Goal: Transaction & Acquisition: Obtain resource

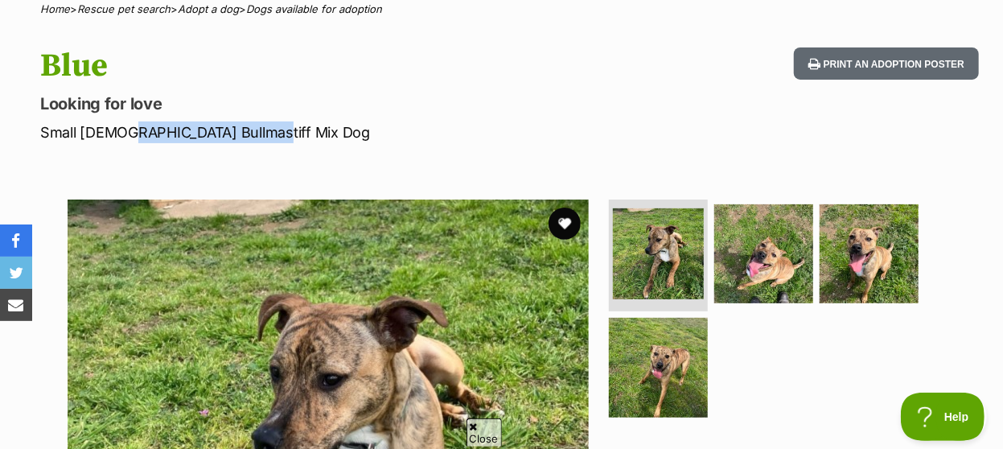
drag, startPoint x: 248, startPoint y: 114, endPoint x: 120, endPoint y: 112, distance: 128.7
click at [120, 121] on p "Small [DEMOGRAPHIC_DATA] Bullmastiff Mix Dog" at bounding box center [326, 132] width 573 height 22
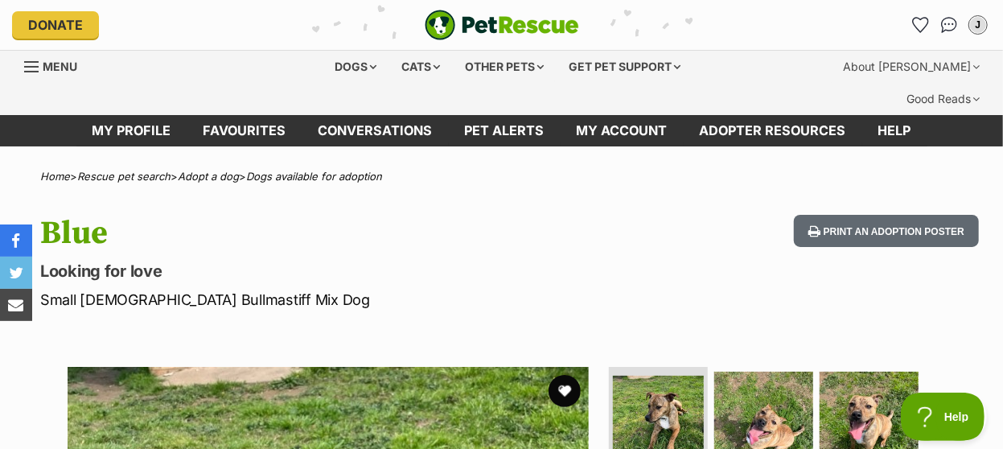
click at [79, 223] on h1 "Blue" at bounding box center [326, 233] width 573 height 37
click at [295, 170] on link "Dogs available for adoption" at bounding box center [314, 176] width 136 height 13
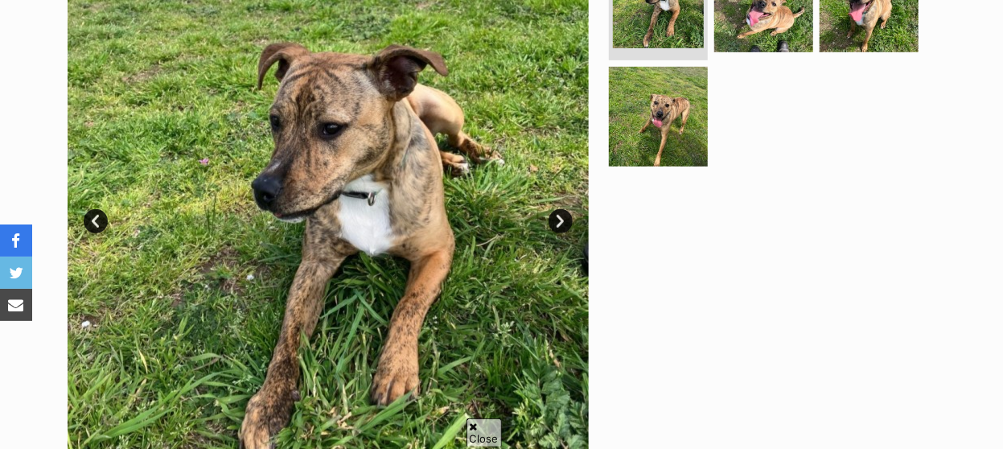
scroll to position [669, 0]
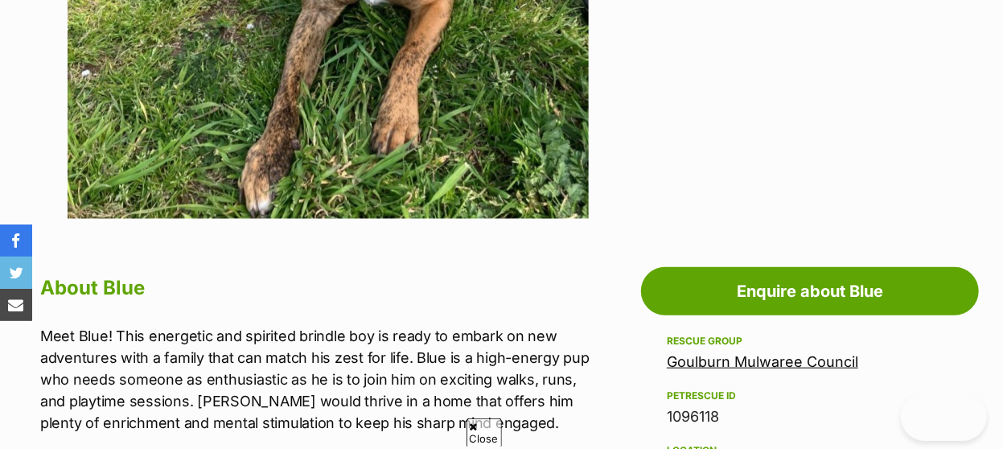
click at [736, 353] on link "Goulburn Mulwaree Council" at bounding box center [762, 361] width 191 height 17
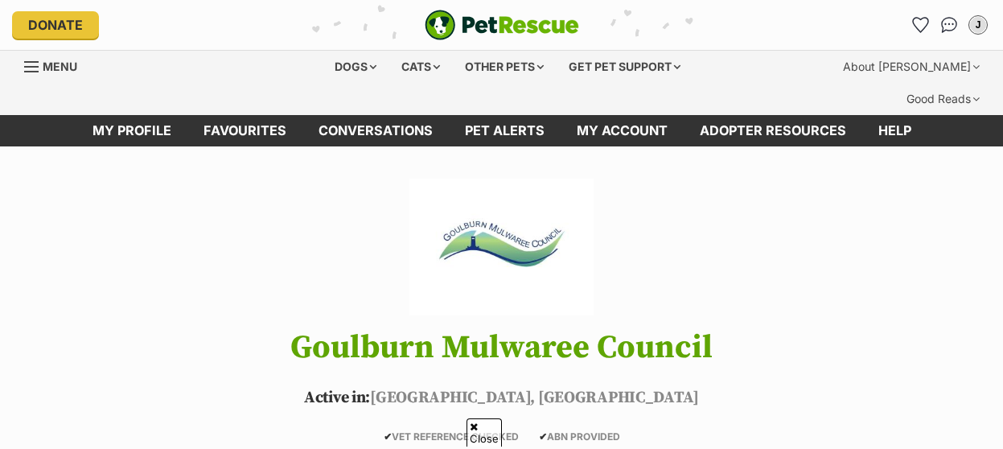
scroll to position [251, 0]
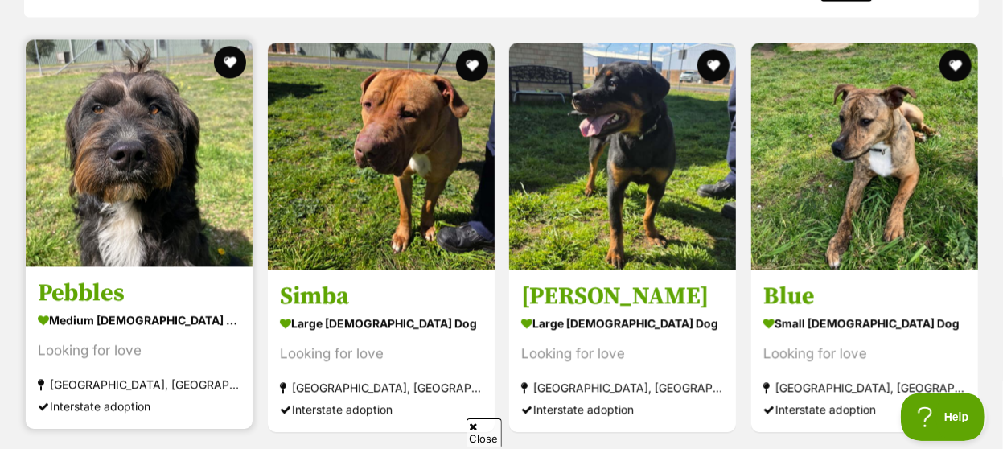
click at [195, 277] on h3 "Pebbles" at bounding box center [139, 292] width 203 height 31
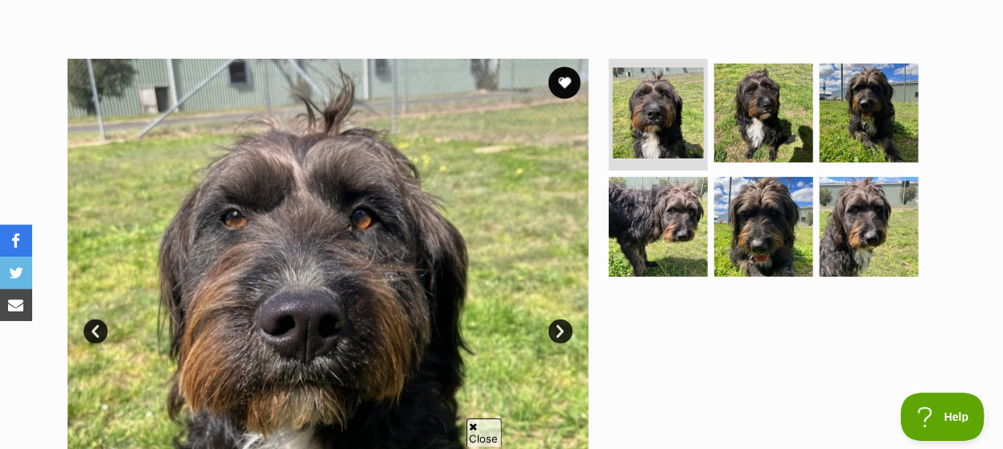
scroll to position [251, 0]
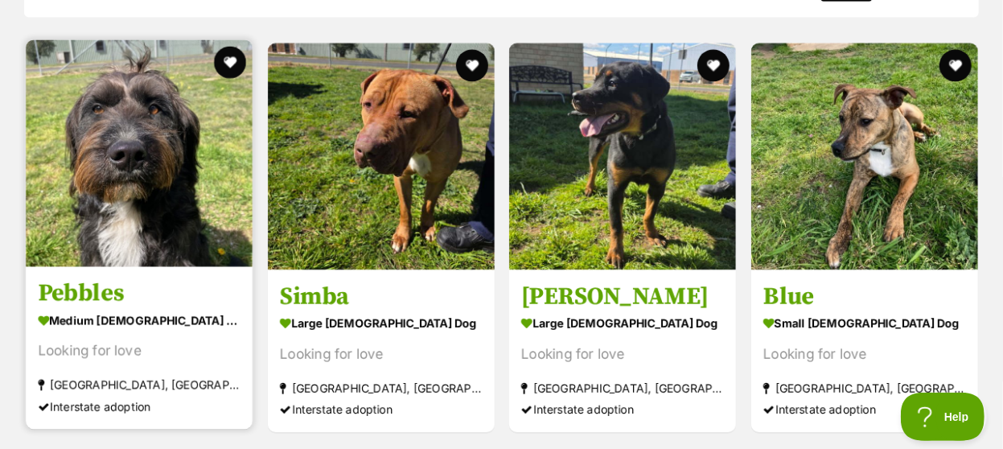
click at [130, 165] on img at bounding box center [139, 152] width 227 height 227
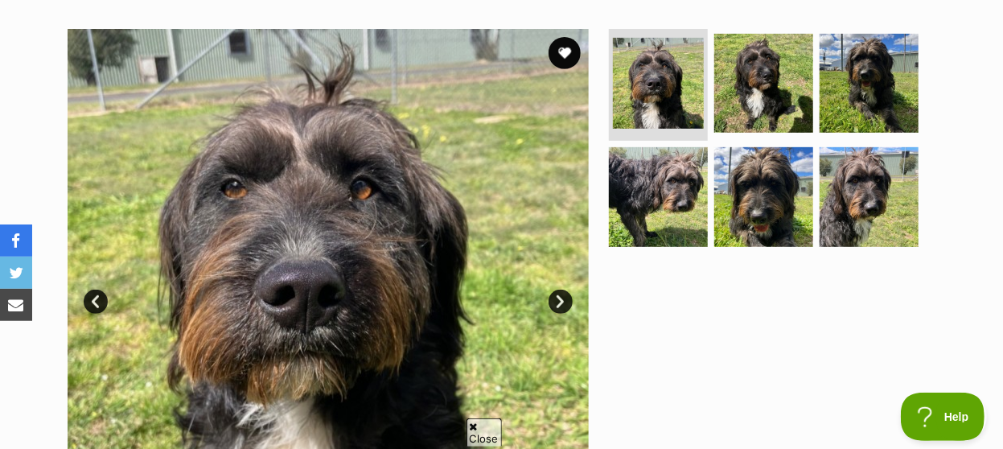
scroll to position [251, 0]
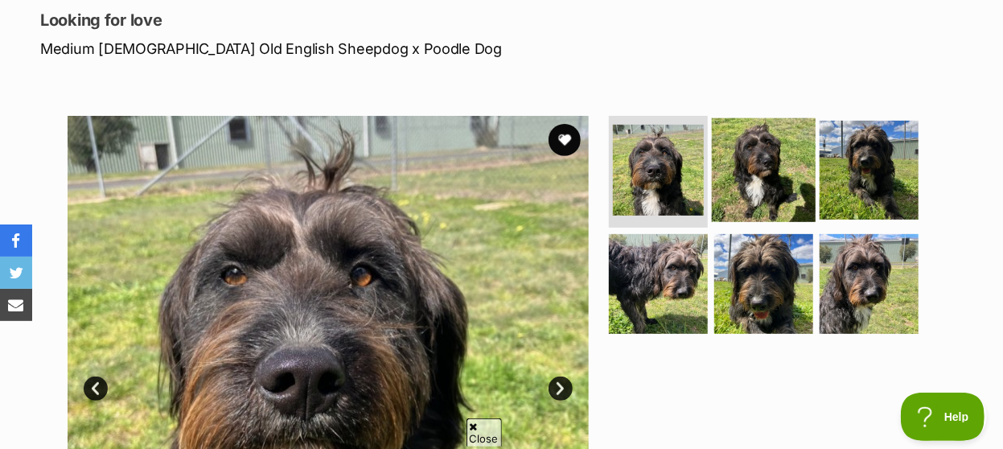
click at [762, 165] on img at bounding box center [764, 169] width 104 height 104
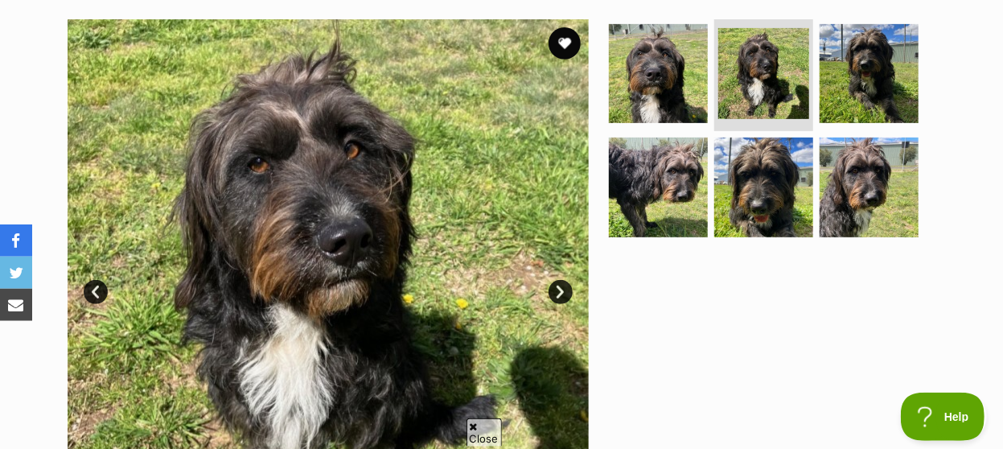
scroll to position [335, 0]
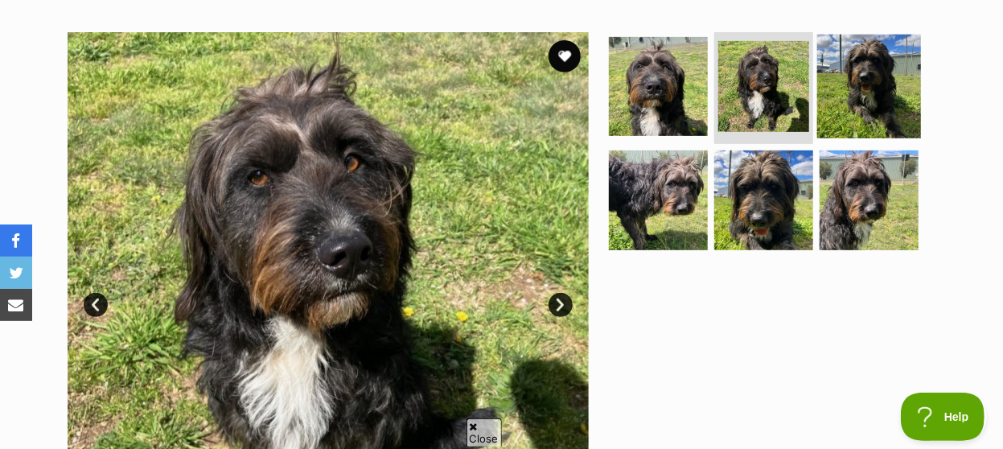
click at [872, 81] on img at bounding box center [869, 86] width 104 height 104
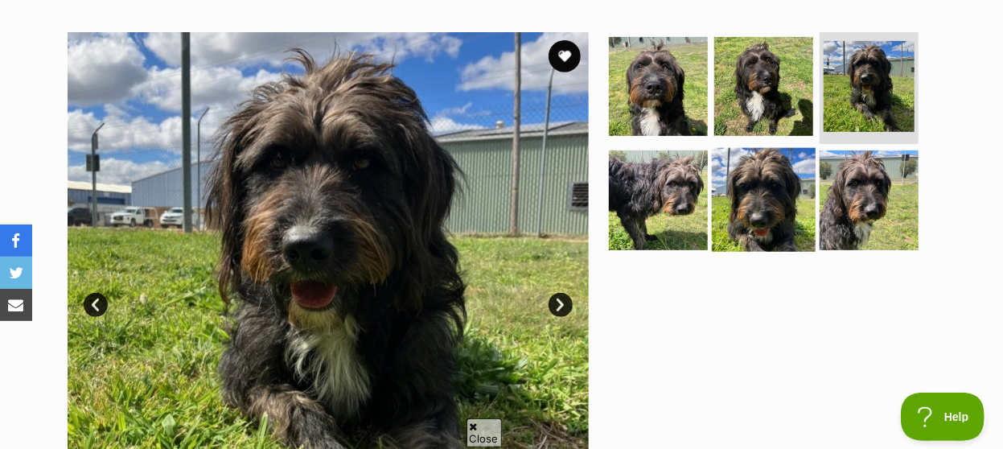
click at [712, 157] on img at bounding box center [764, 200] width 104 height 104
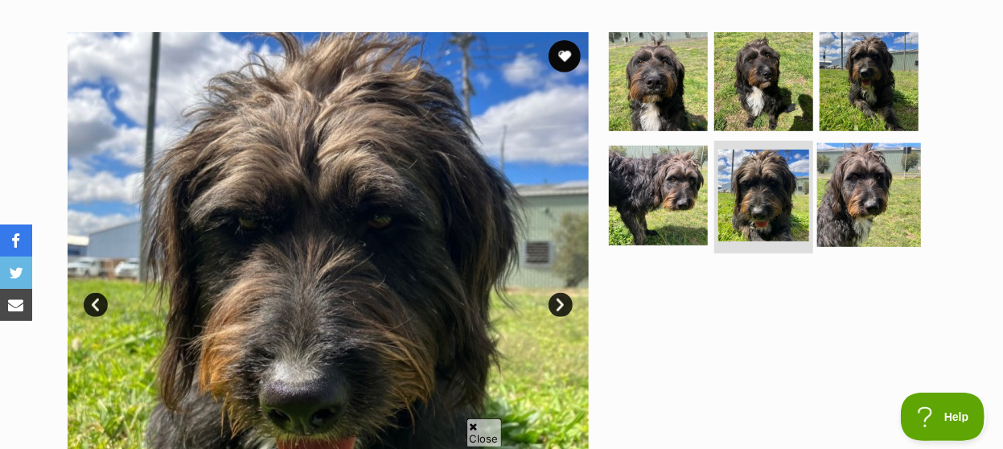
click at [856, 167] on img at bounding box center [869, 195] width 104 height 104
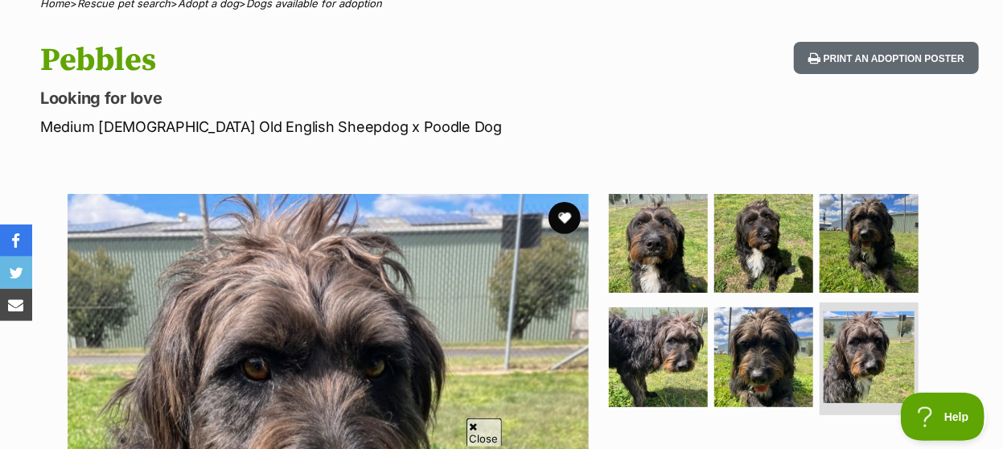
scroll to position [167, 0]
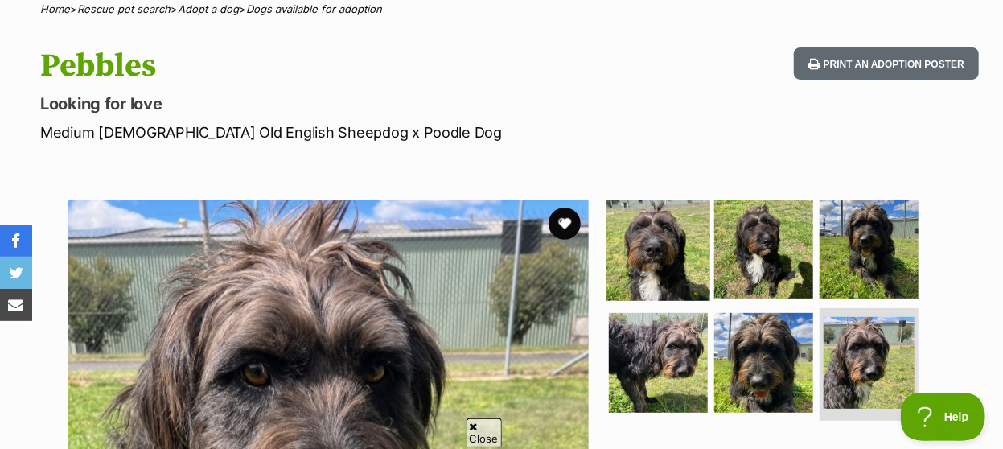
click at [656, 228] on img at bounding box center [658, 248] width 104 height 104
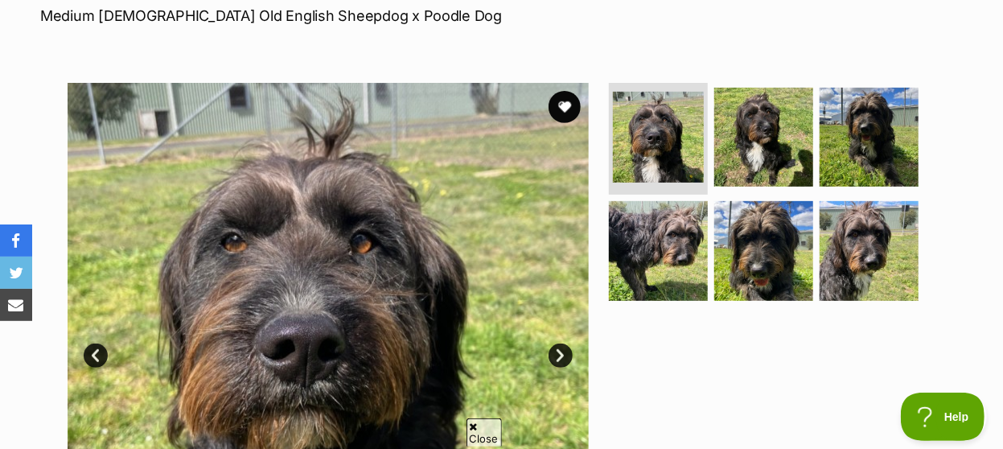
scroll to position [251, 0]
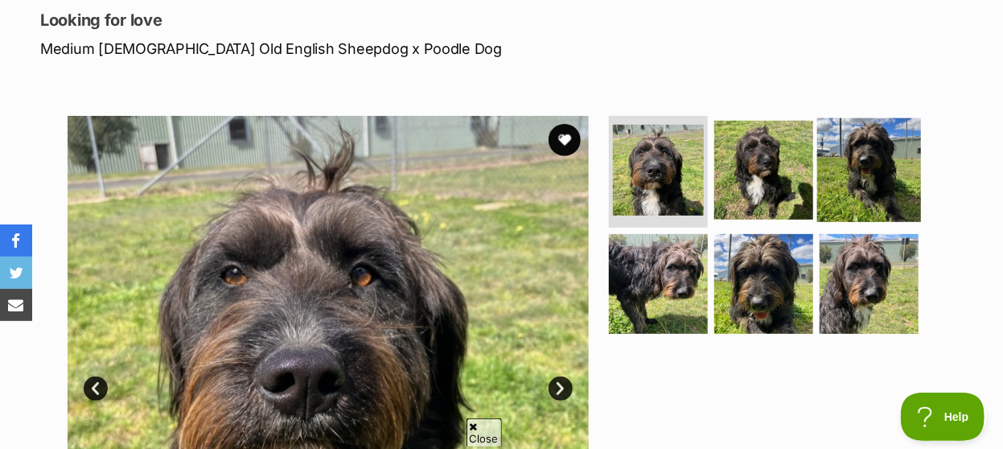
click at [864, 140] on img at bounding box center [869, 169] width 104 height 104
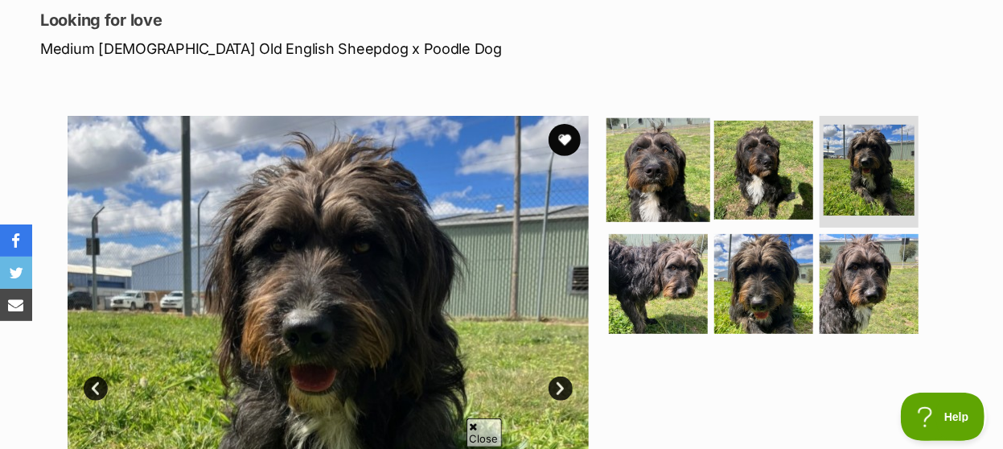
click at [671, 146] on img at bounding box center [658, 169] width 104 height 104
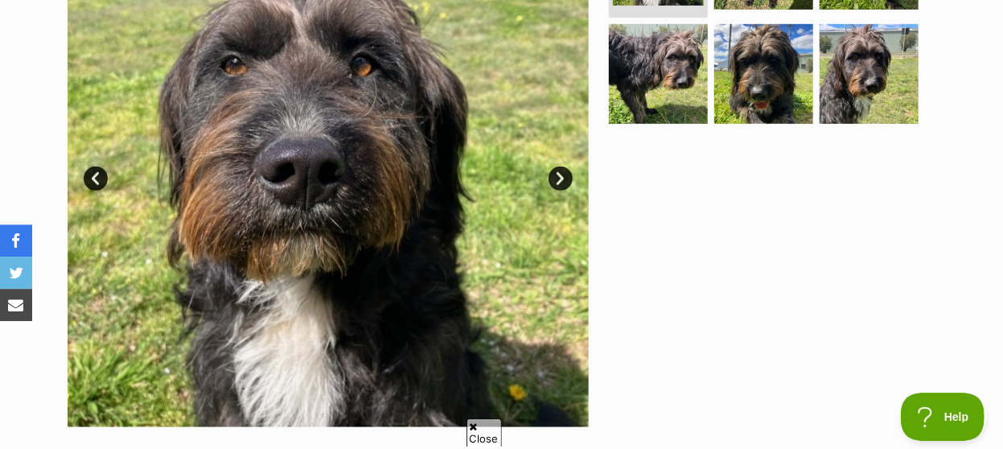
scroll to position [418, 0]
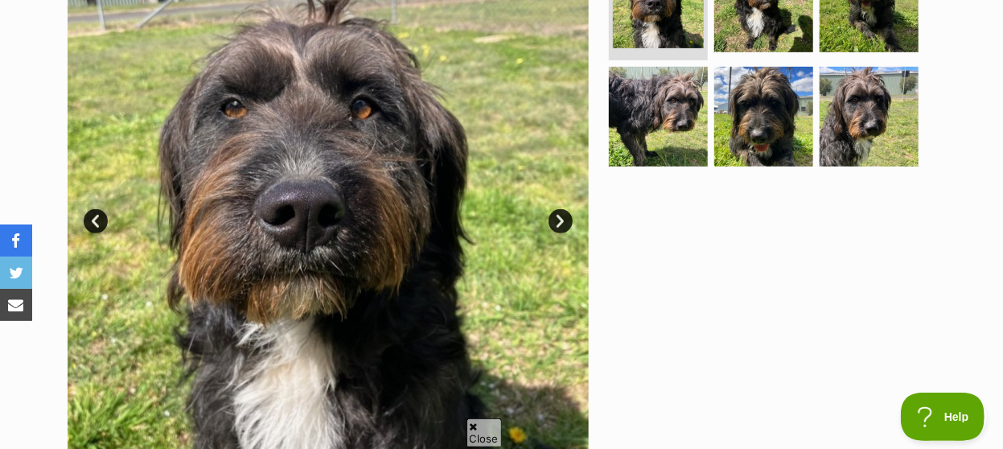
click at [330, 180] on img at bounding box center [328, 209] width 521 height 521
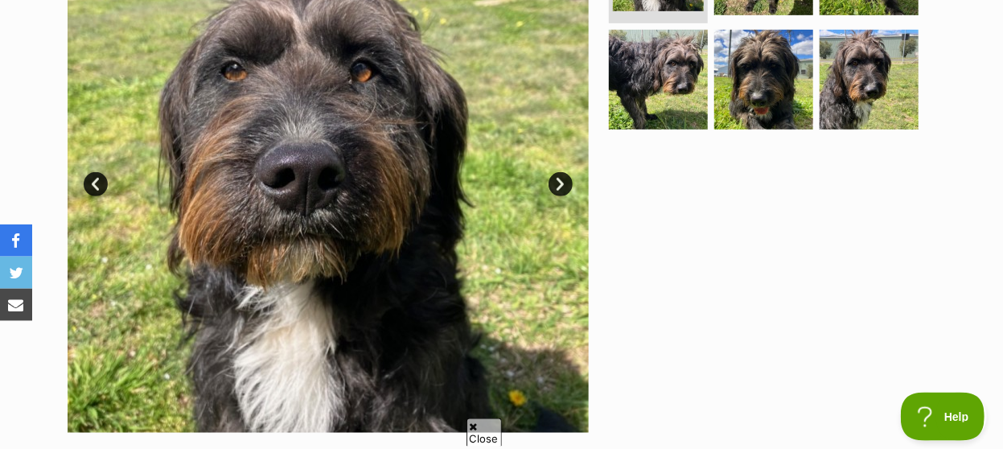
scroll to position [335, 0]
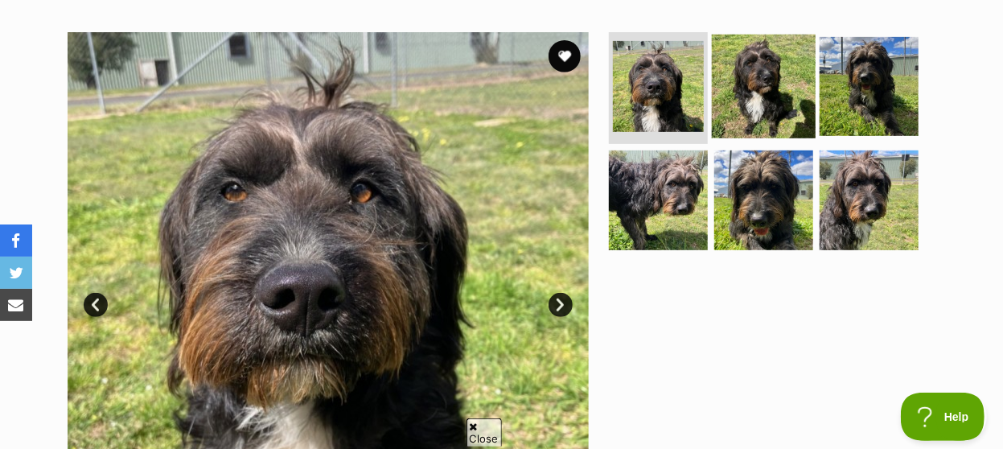
click at [744, 75] on img at bounding box center [764, 86] width 104 height 104
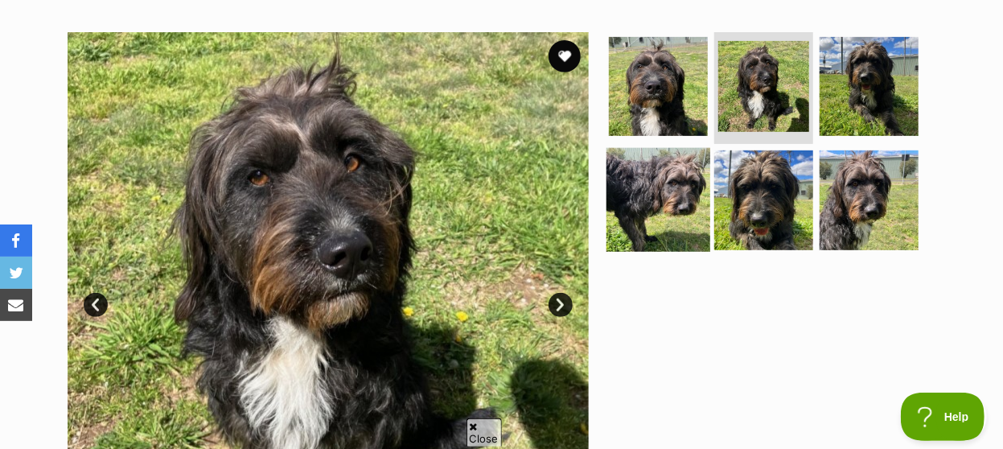
click at [672, 170] on img at bounding box center [658, 200] width 104 height 104
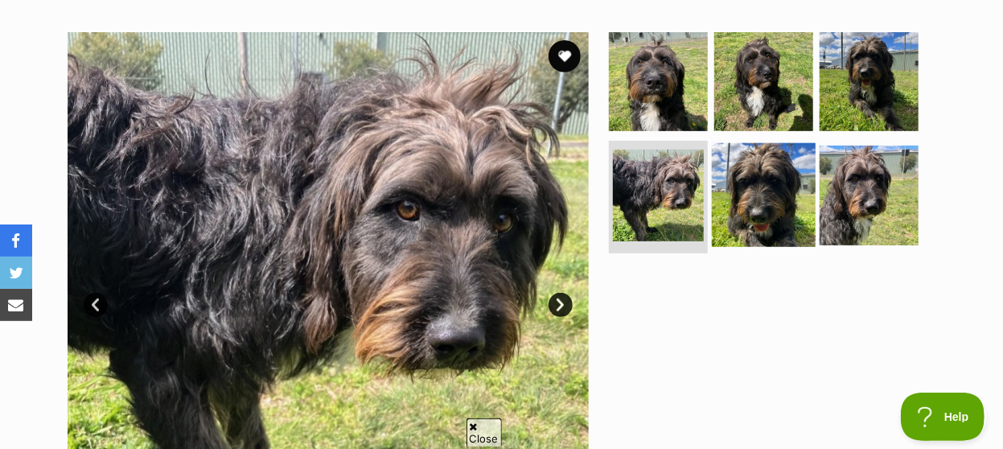
click at [746, 173] on img at bounding box center [764, 195] width 104 height 104
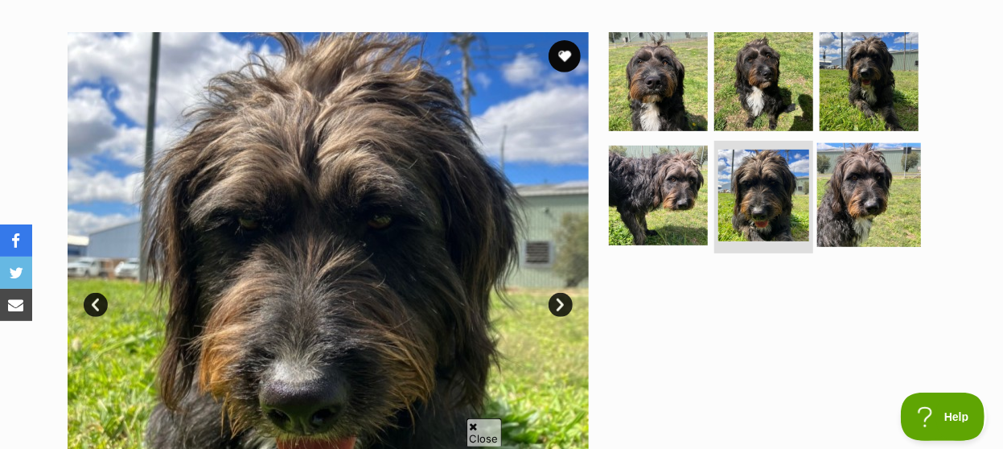
click at [858, 171] on img at bounding box center [869, 195] width 104 height 104
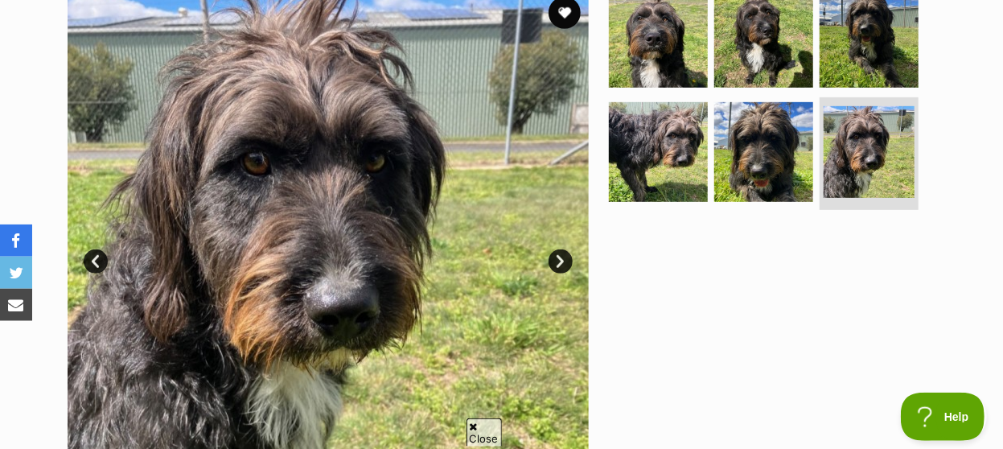
scroll to position [418, 0]
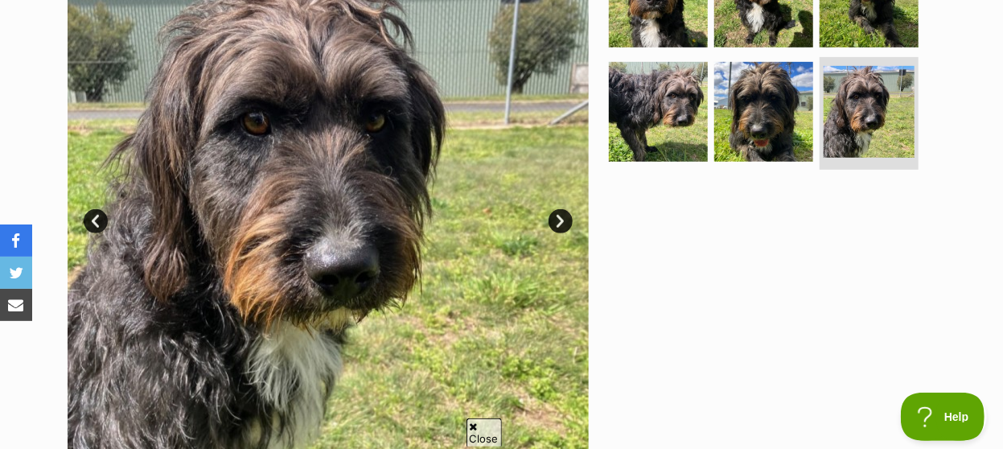
click at [390, 152] on img at bounding box center [328, 209] width 521 height 521
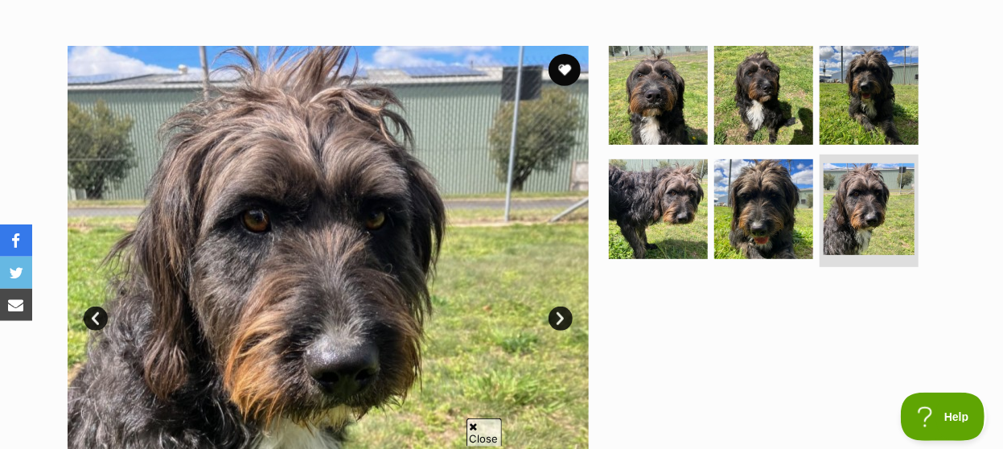
scroll to position [167, 0]
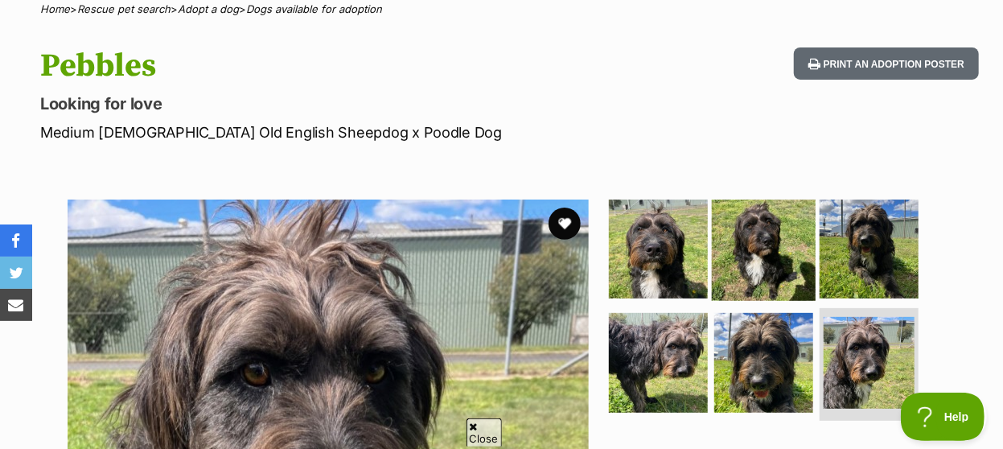
click at [757, 249] on img at bounding box center [764, 248] width 104 height 104
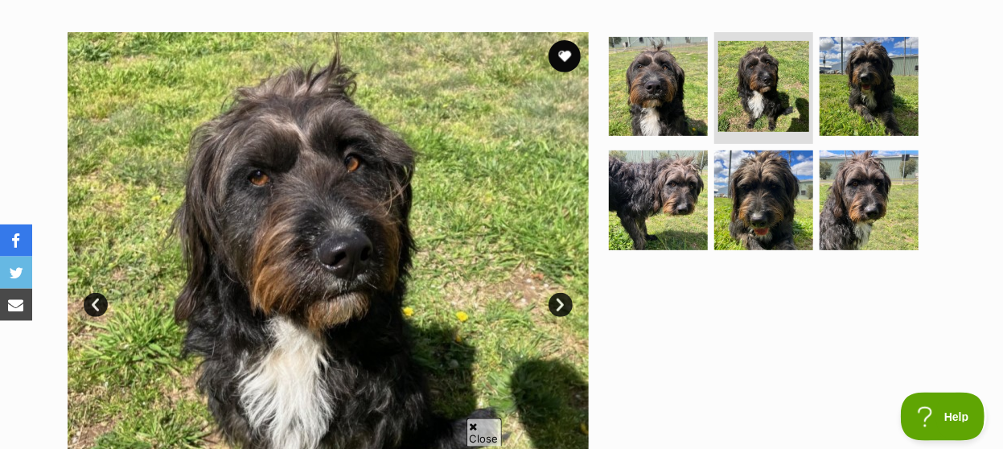
scroll to position [335, 0]
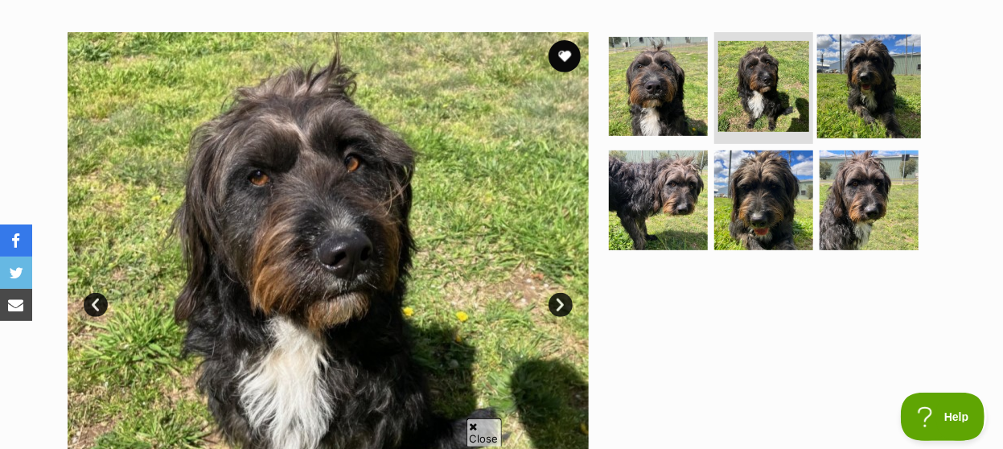
click at [877, 69] on img at bounding box center [869, 86] width 104 height 104
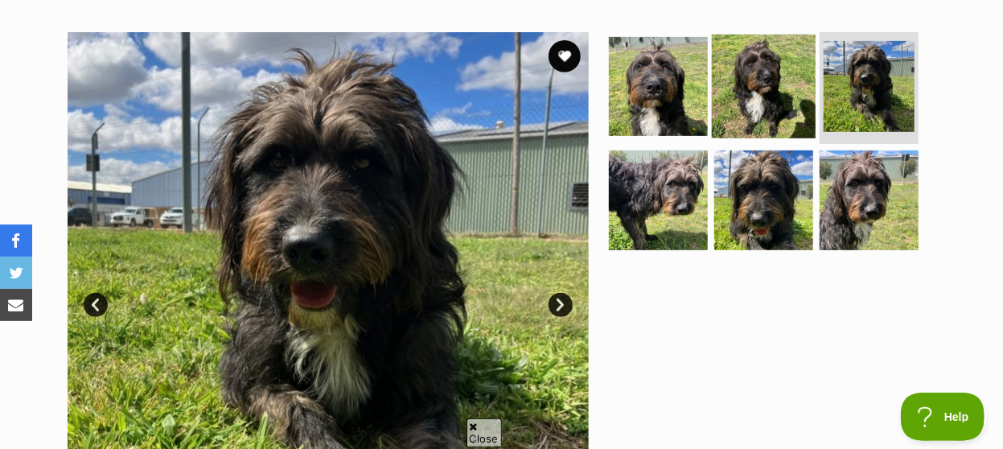
click at [780, 80] on img at bounding box center [764, 86] width 104 height 104
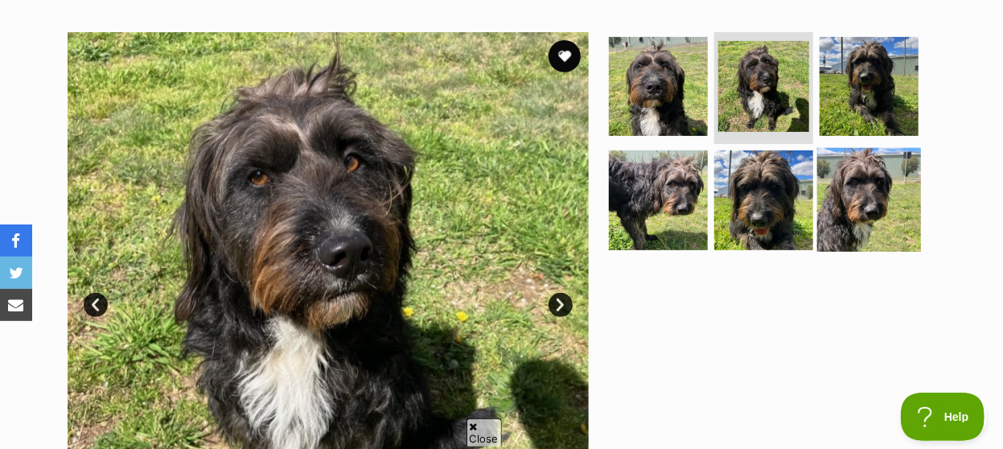
click at [842, 175] on img at bounding box center [869, 200] width 104 height 104
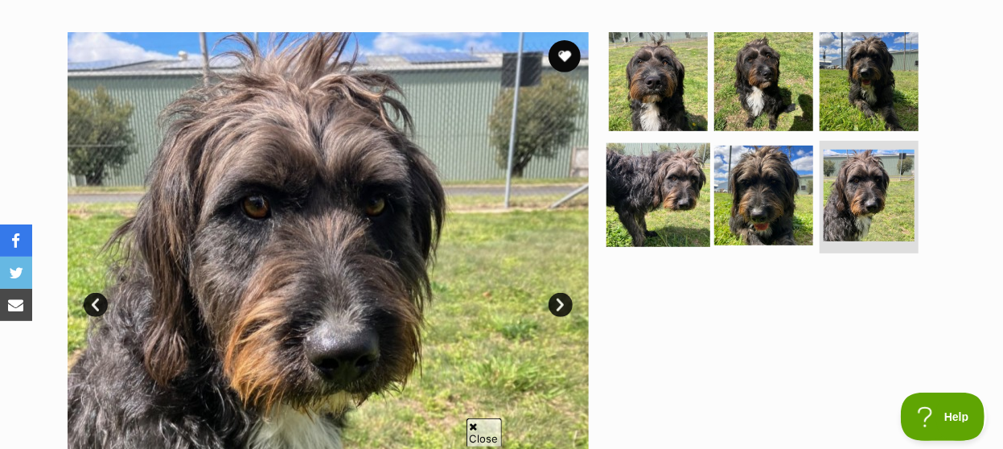
click at [684, 189] on img at bounding box center [658, 195] width 104 height 104
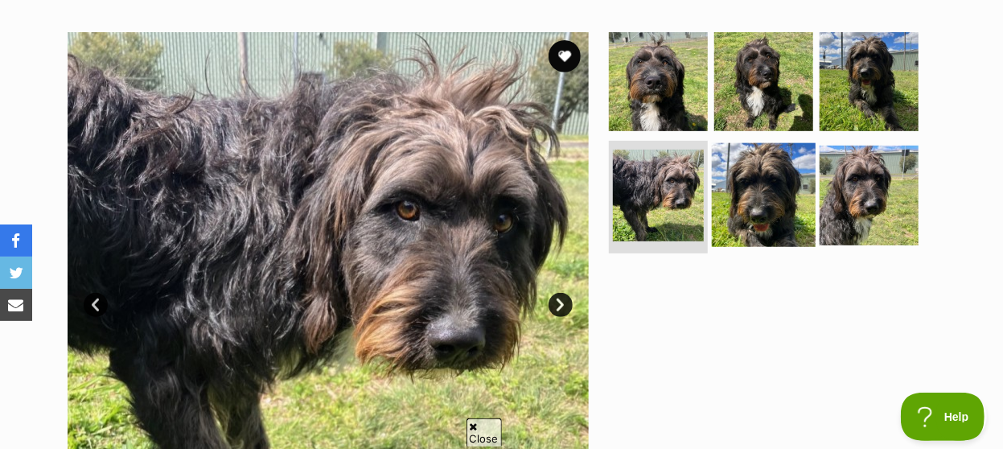
click at [759, 183] on img at bounding box center [764, 195] width 104 height 104
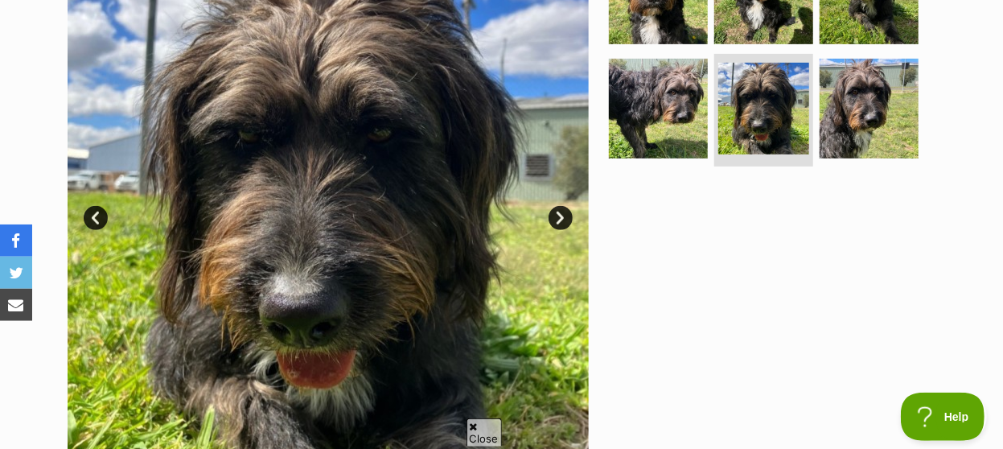
scroll to position [418, 0]
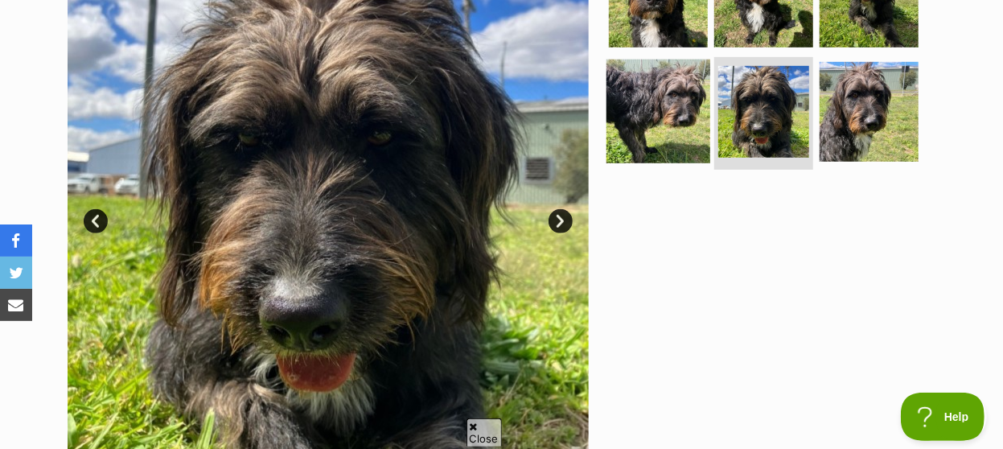
click at [681, 99] on img at bounding box center [658, 112] width 104 height 104
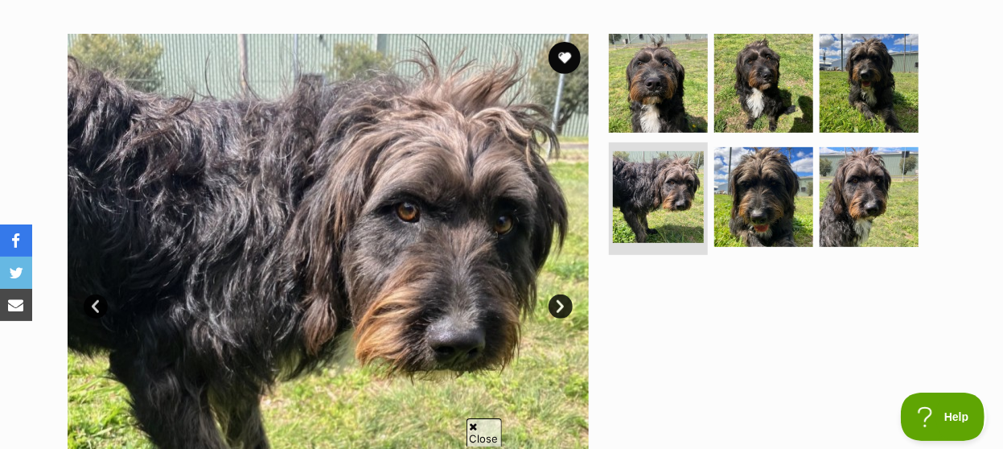
scroll to position [251, 0]
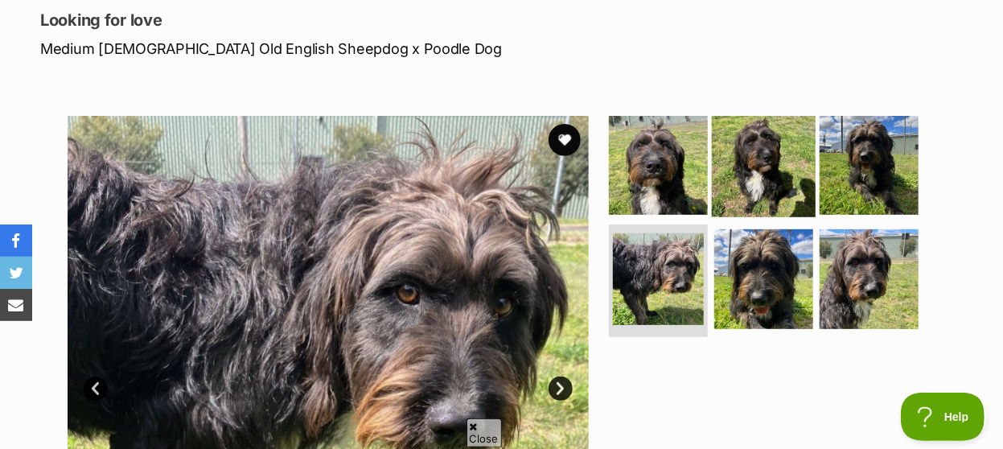
click at [776, 140] on img at bounding box center [764, 165] width 104 height 104
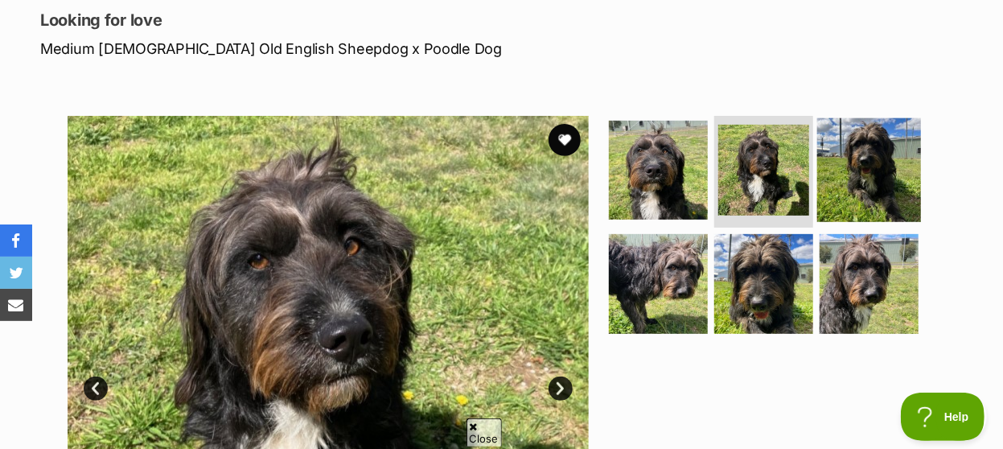
click at [855, 156] on img at bounding box center [869, 169] width 104 height 104
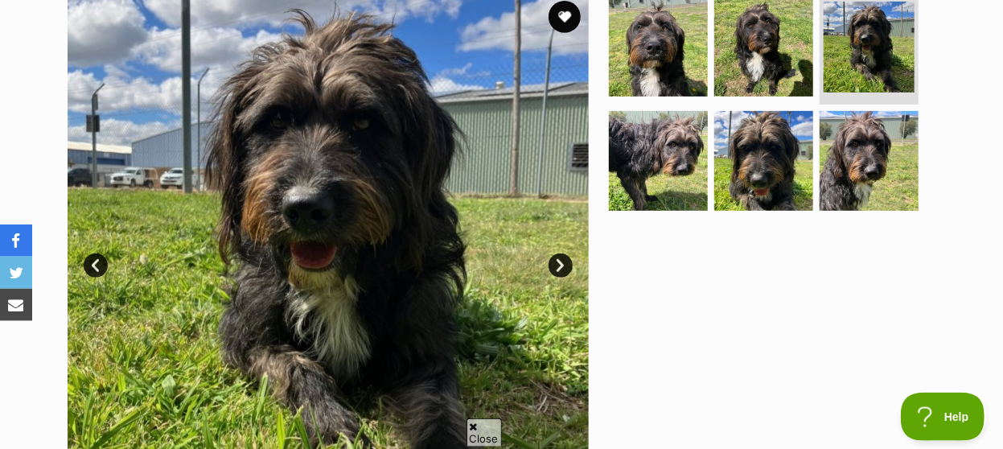
scroll to position [335, 0]
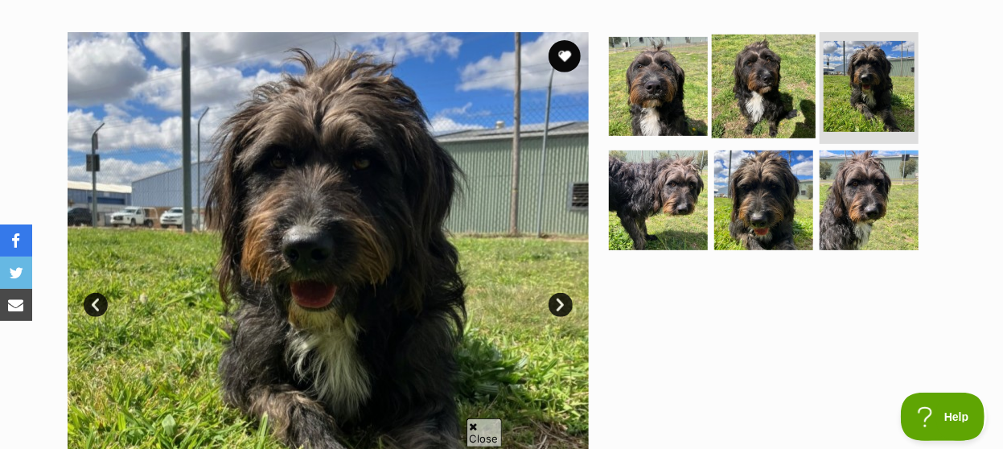
click at [761, 78] on img at bounding box center [764, 86] width 104 height 104
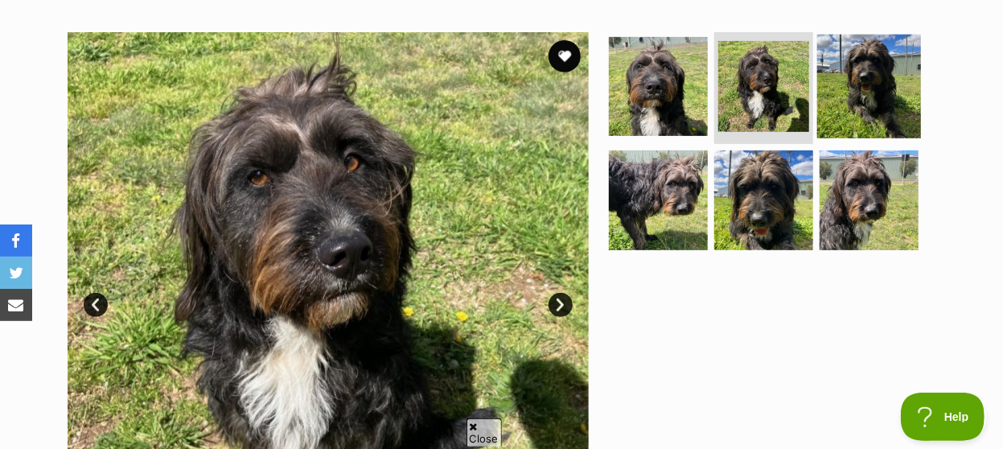
click at [842, 84] on img at bounding box center [869, 86] width 104 height 104
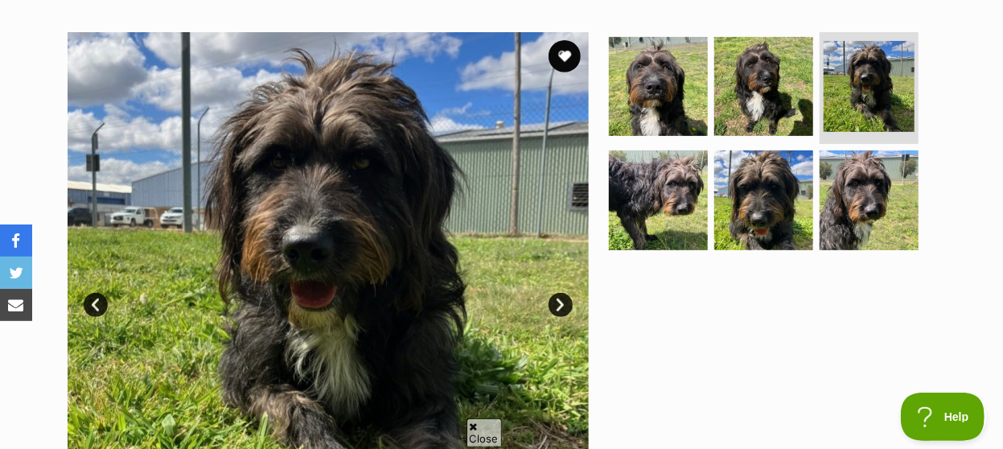
click at [450, 138] on img at bounding box center [328, 292] width 521 height 521
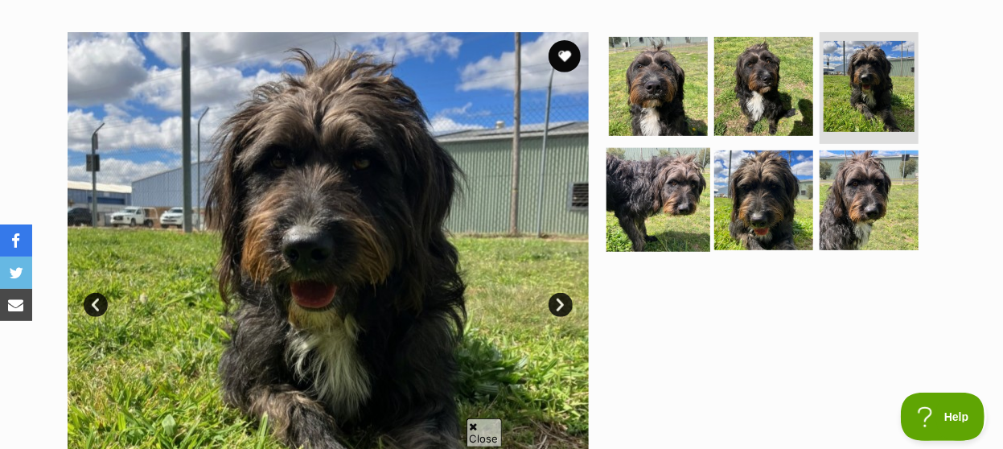
click at [663, 170] on img at bounding box center [658, 200] width 104 height 104
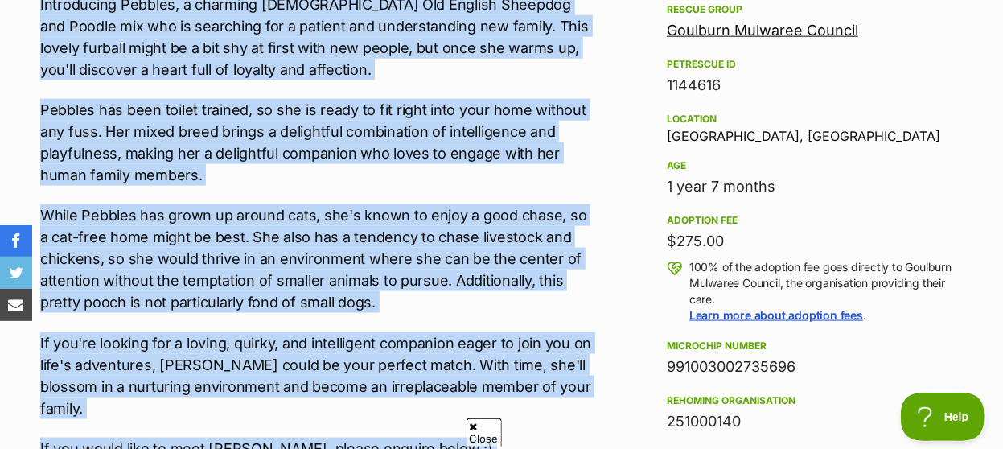
scroll to position [1103, 0]
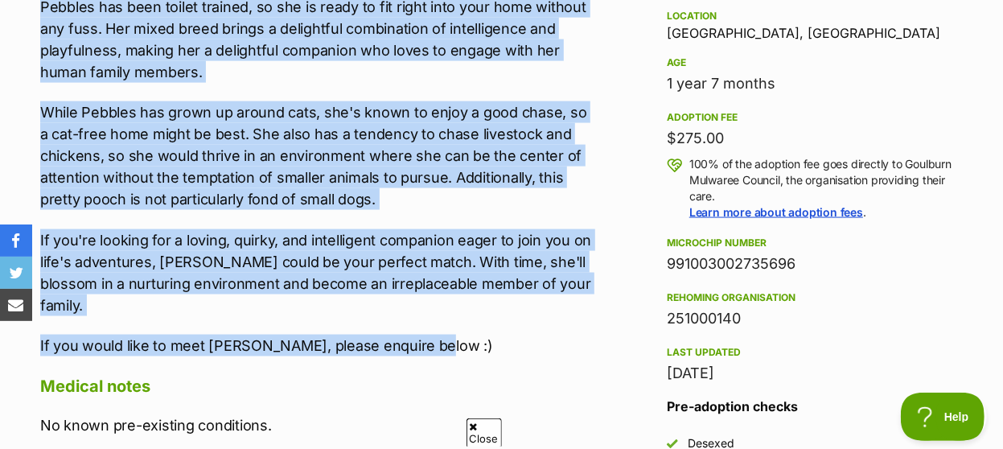
drag, startPoint x: 45, startPoint y: 98, endPoint x: 441, endPoint y: 311, distance: 450.1
copy div "About Pebbles Introducing Pebbles, a charming [DEMOGRAPHIC_DATA] Old English Sh…"
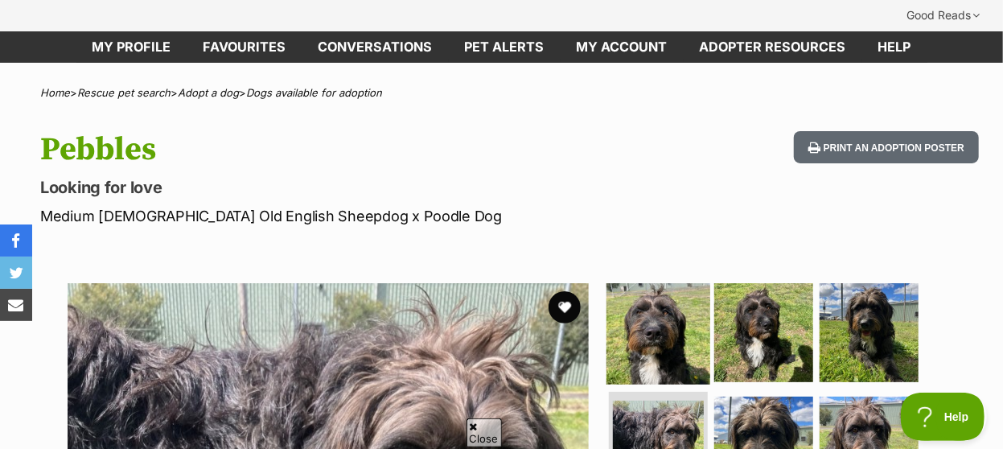
scroll to position [251, 0]
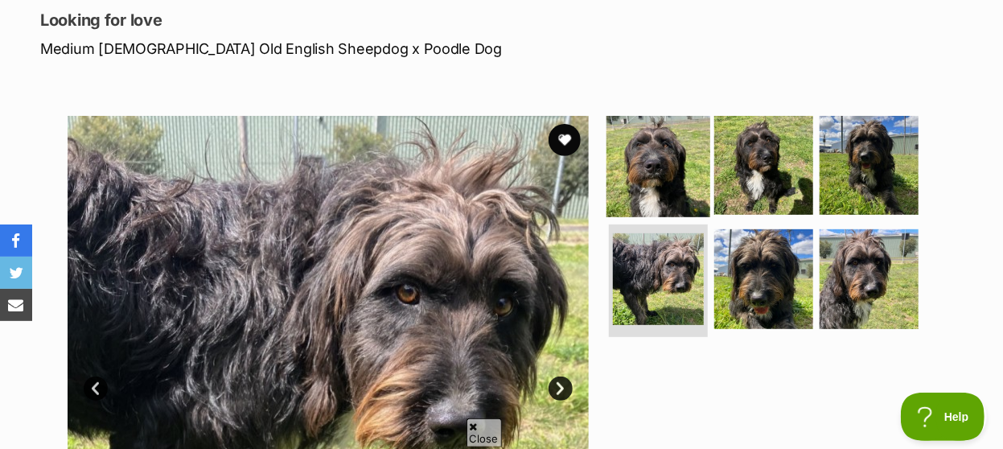
click at [666, 142] on img at bounding box center [658, 165] width 104 height 104
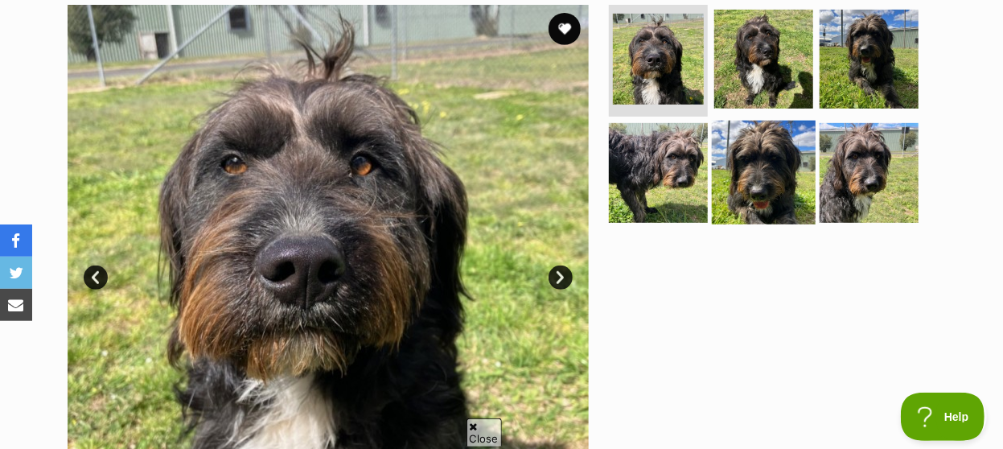
scroll to position [335, 0]
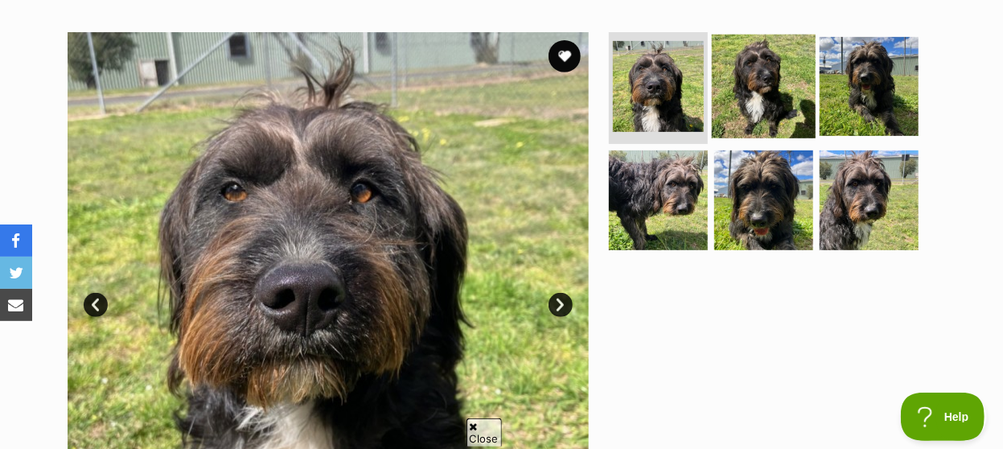
click at [754, 49] on img at bounding box center [764, 86] width 104 height 104
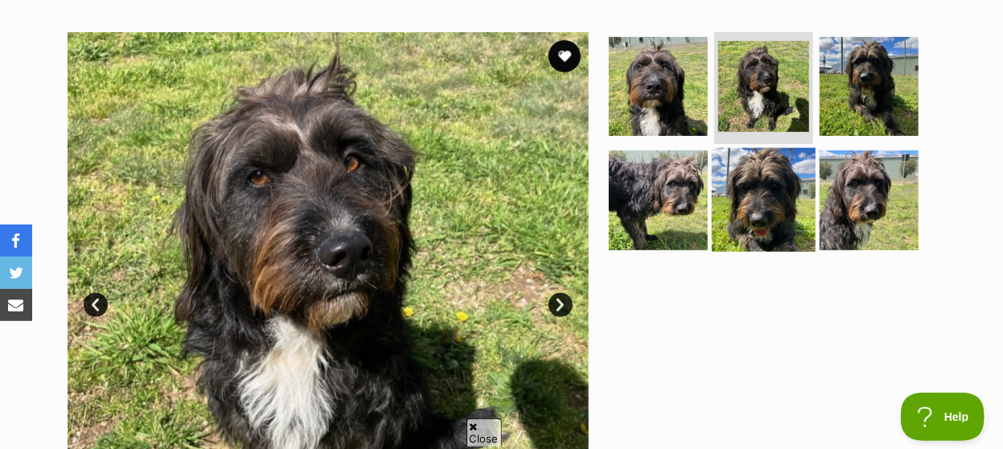
click at [761, 173] on img at bounding box center [764, 200] width 104 height 104
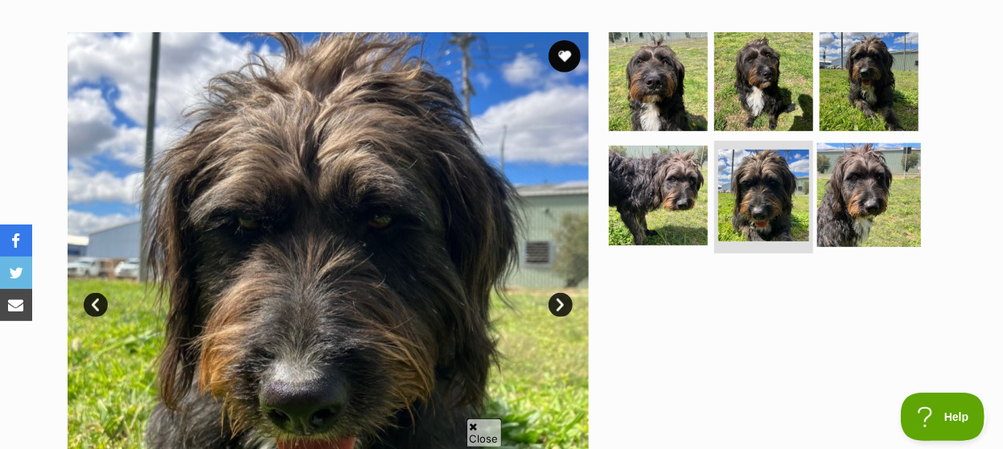
click at [840, 178] on img at bounding box center [869, 195] width 104 height 104
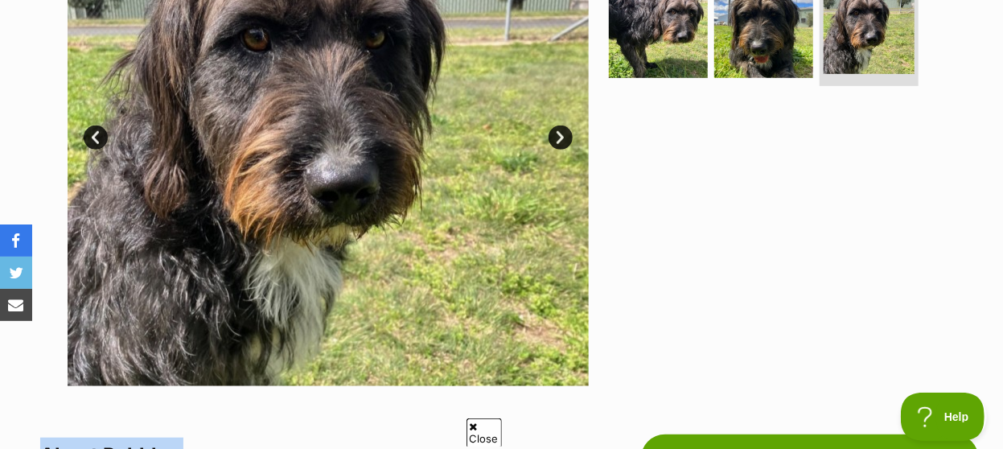
scroll to position [418, 0]
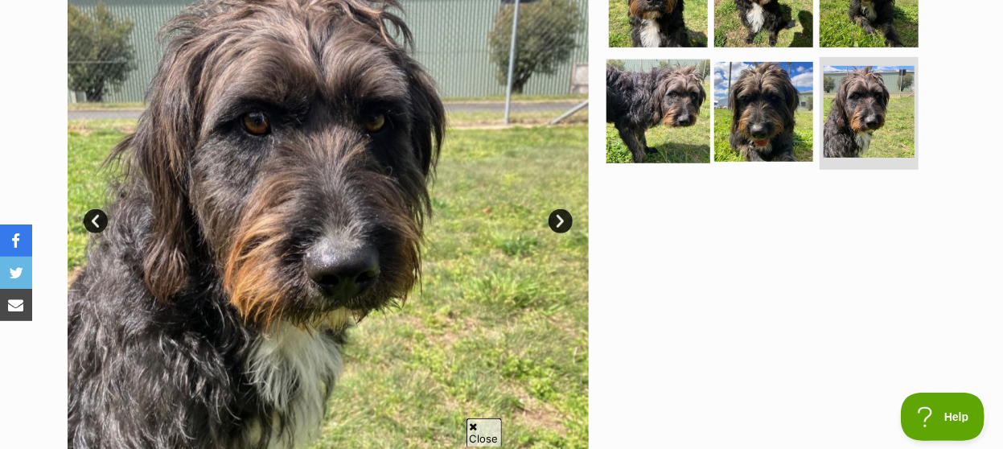
click at [689, 99] on img at bounding box center [658, 112] width 104 height 104
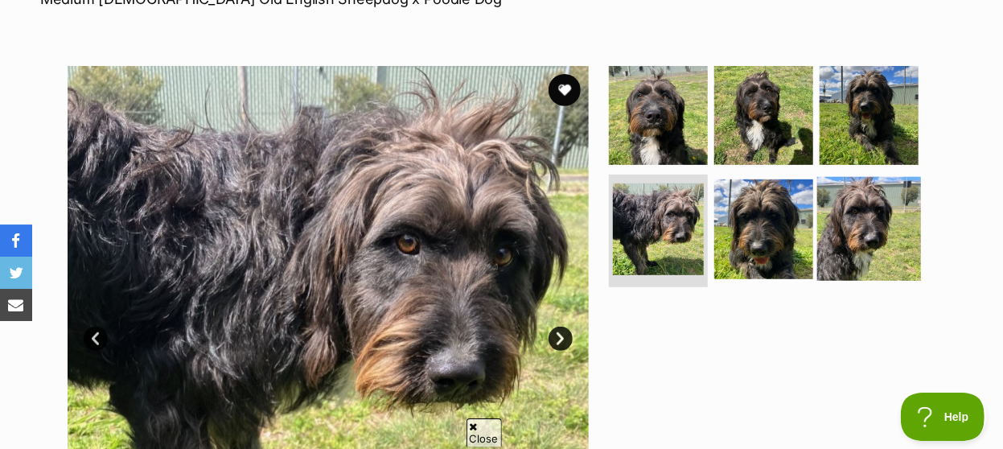
scroll to position [335, 0]
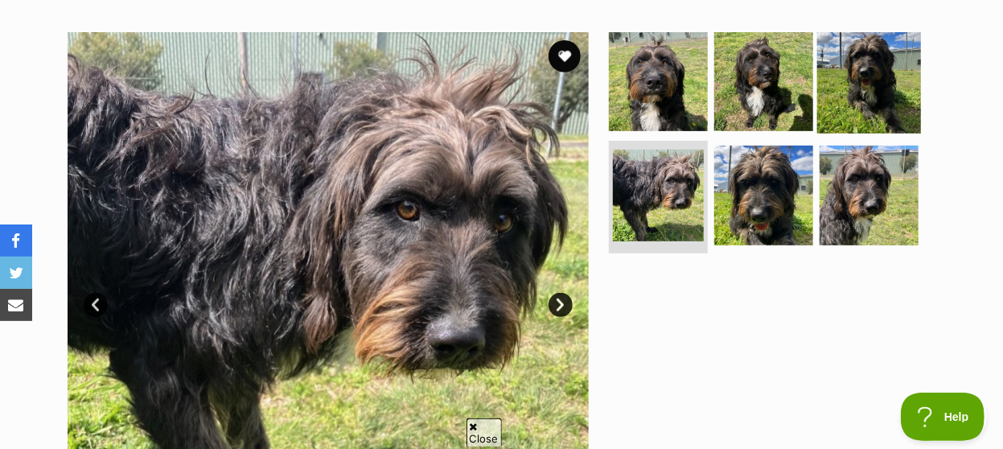
click at [844, 60] on img at bounding box center [869, 81] width 104 height 104
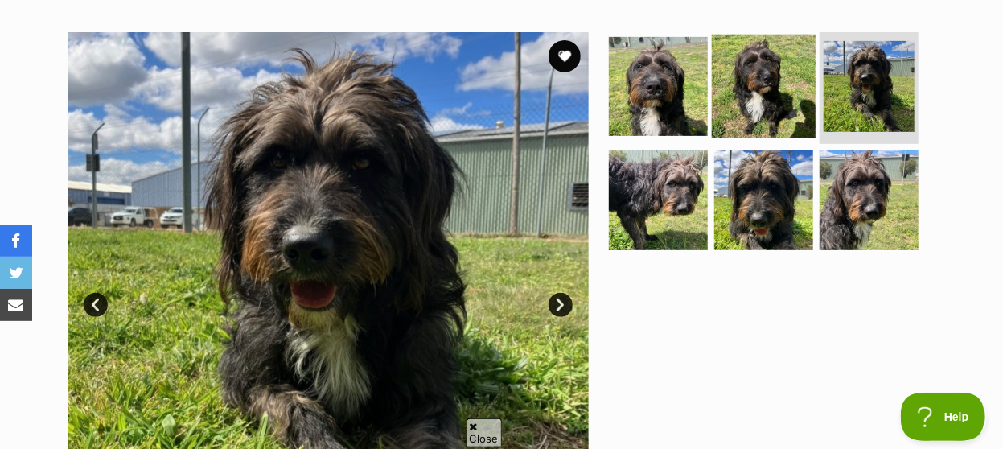
click at [749, 103] on img at bounding box center [764, 86] width 104 height 104
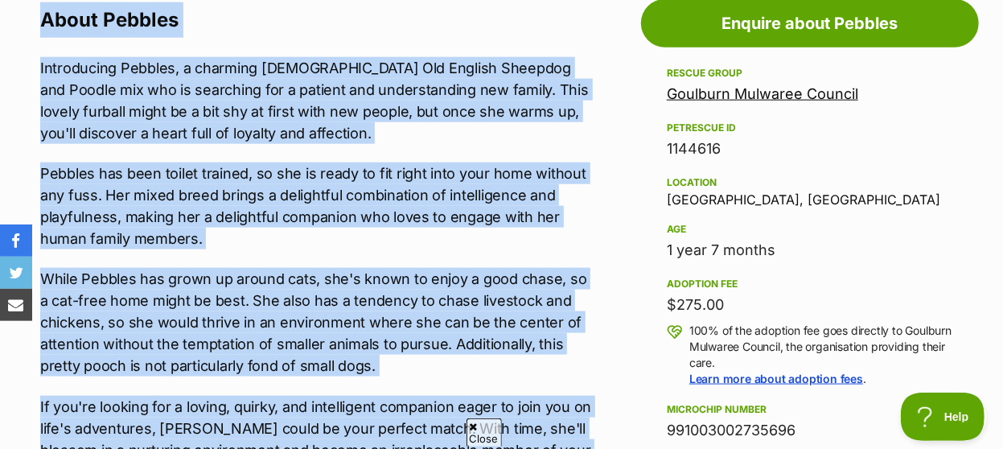
scroll to position [1004, 0]
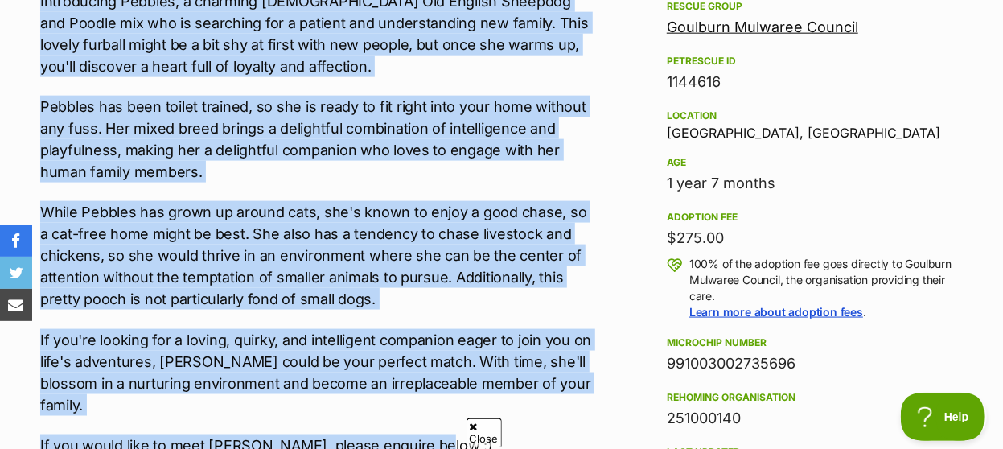
click at [586, 265] on p "While Pebbles has grown up around cats, she's known to enjoy a good chase, so a…" at bounding box center [318, 255] width 556 height 109
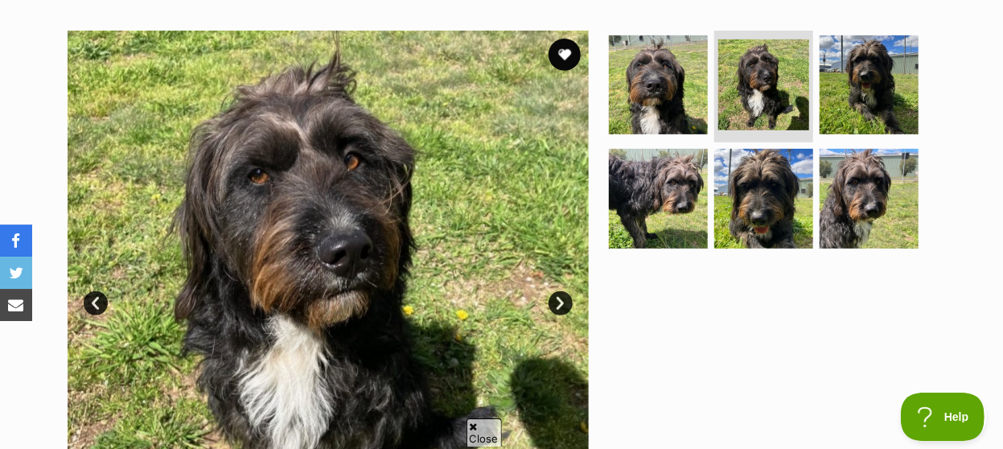
scroll to position [335, 0]
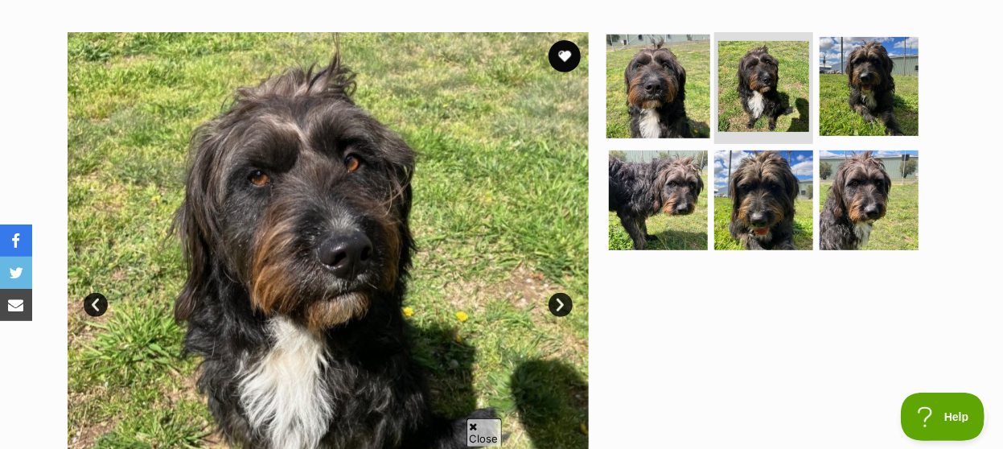
click at [640, 52] on img at bounding box center [658, 86] width 104 height 104
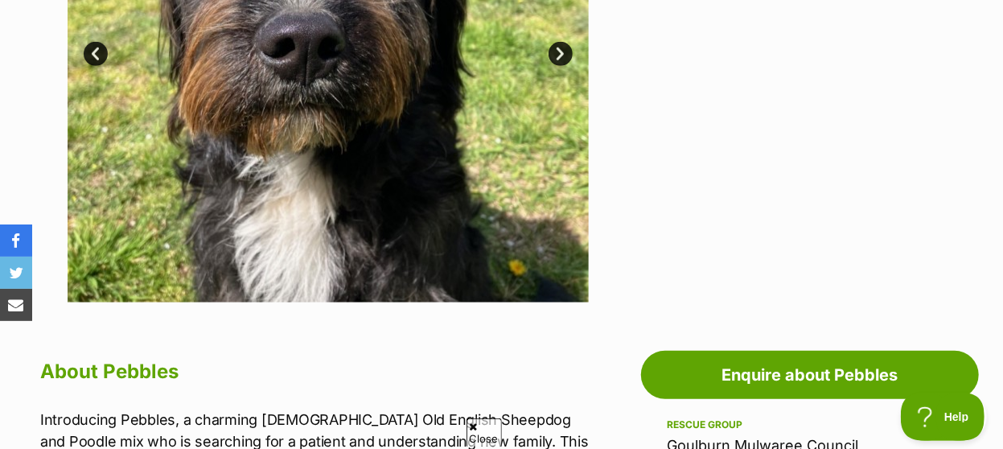
scroll to position [418, 0]
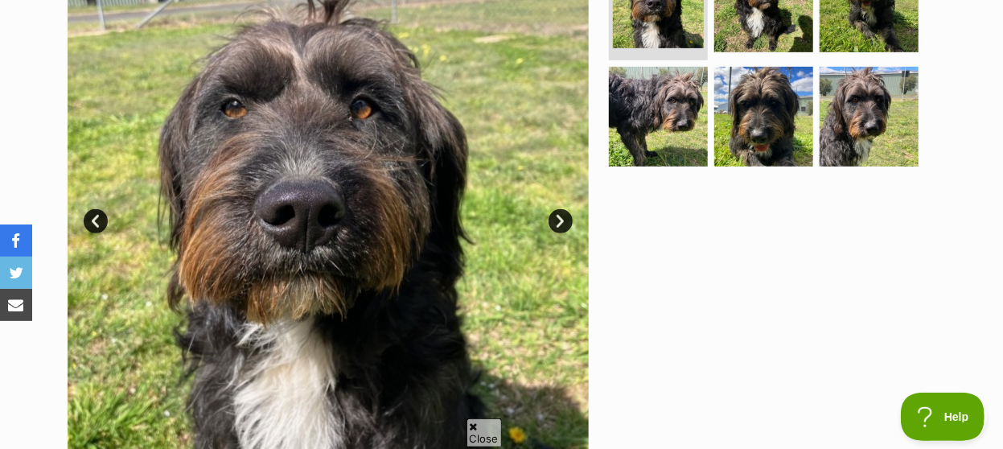
click at [555, 209] on link "Next" at bounding box center [560, 221] width 24 height 24
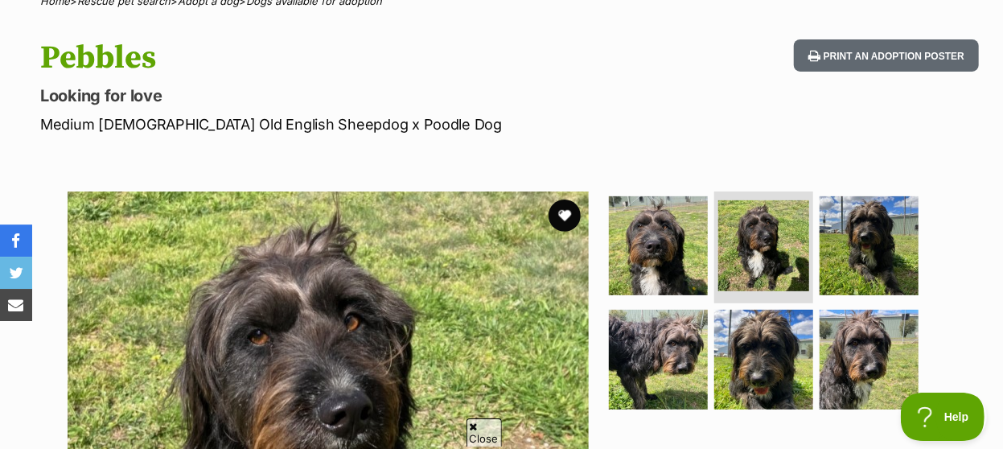
scroll to position [167, 0]
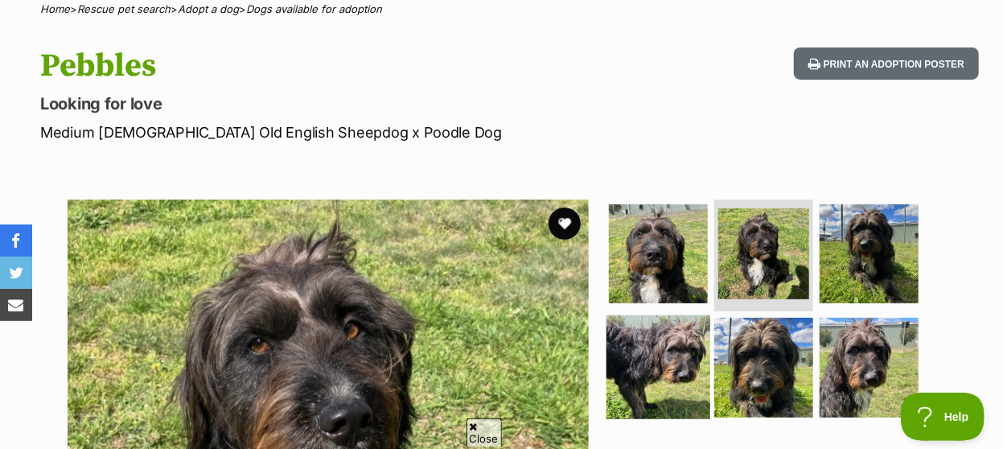
click at [679, 337] on img at bounding box center [658, 367] width 104 height 104
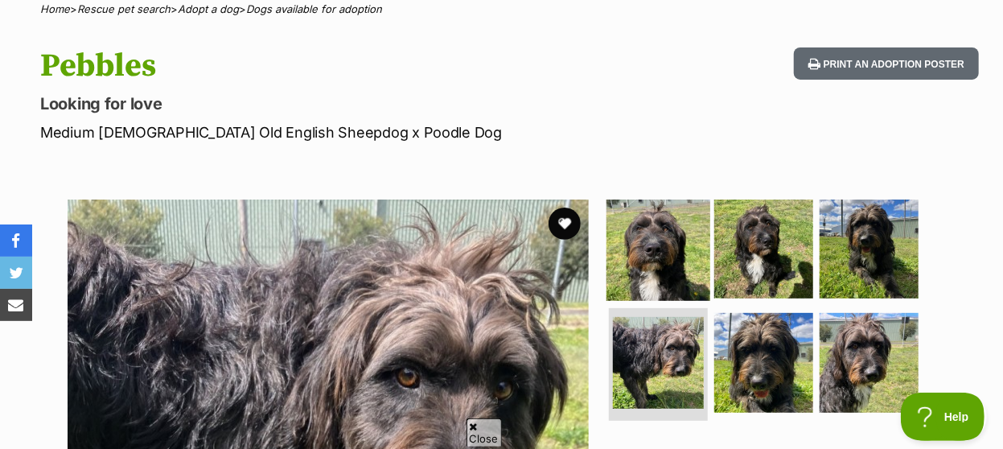
click at [667, 213] on img at bounding box center [658, 248] width 104 height 104
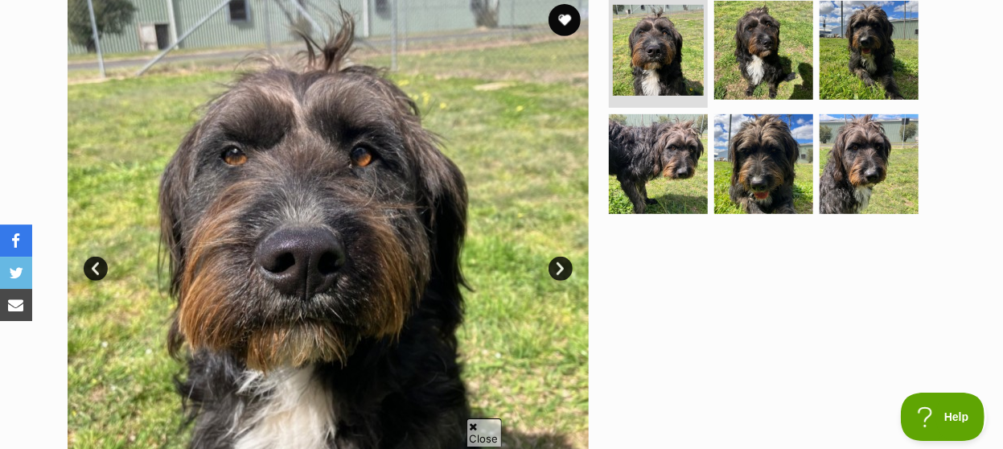
scroll to position [335, 0]
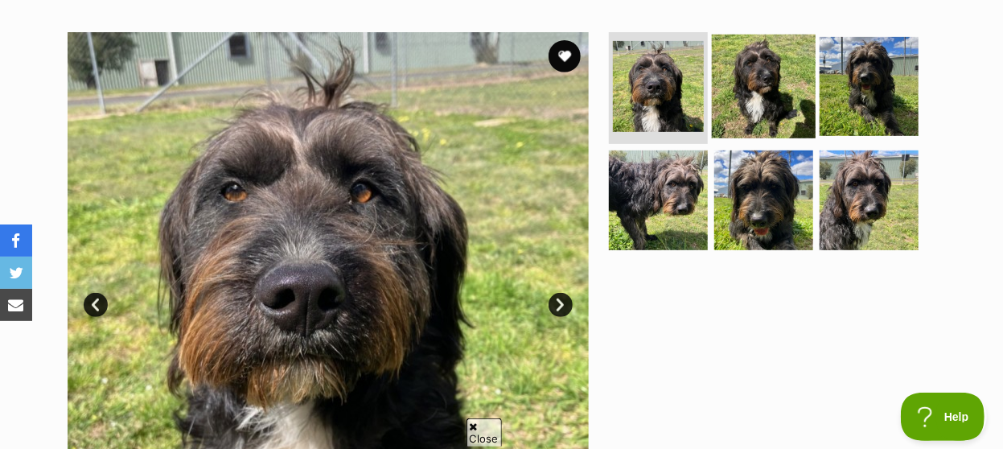
click at [762, 53] on img at bounding box center [764, 86] width 104 height 104
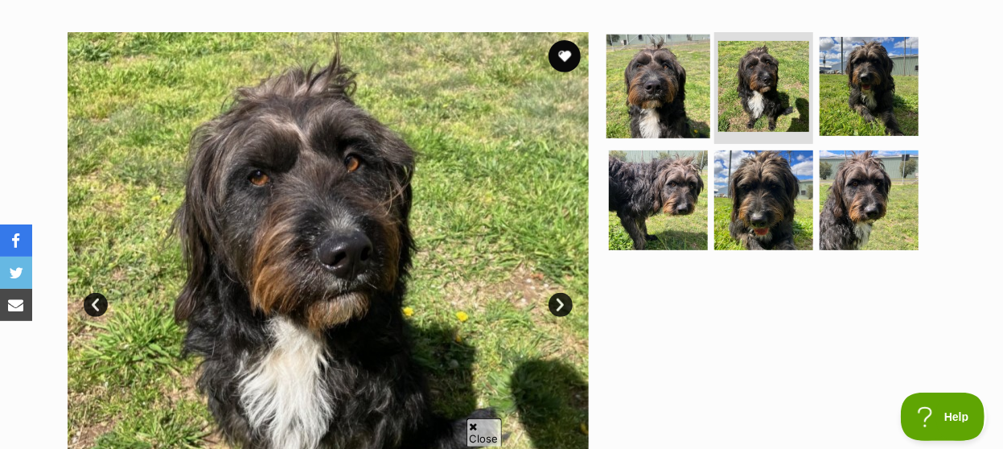
click at [667, 81] on img at bounding box center [658, 86] width 104 height 104
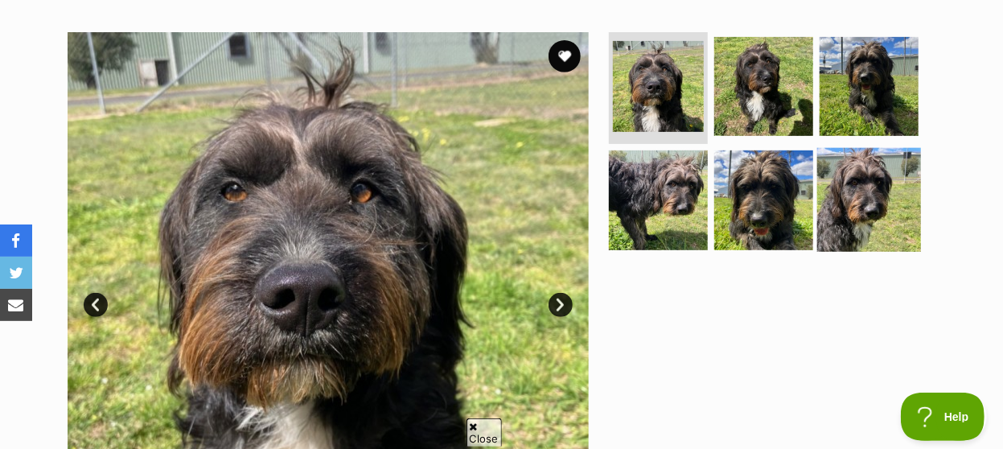
click at [838, 172] on img at bounding box center [869, 200] width 104 height 104
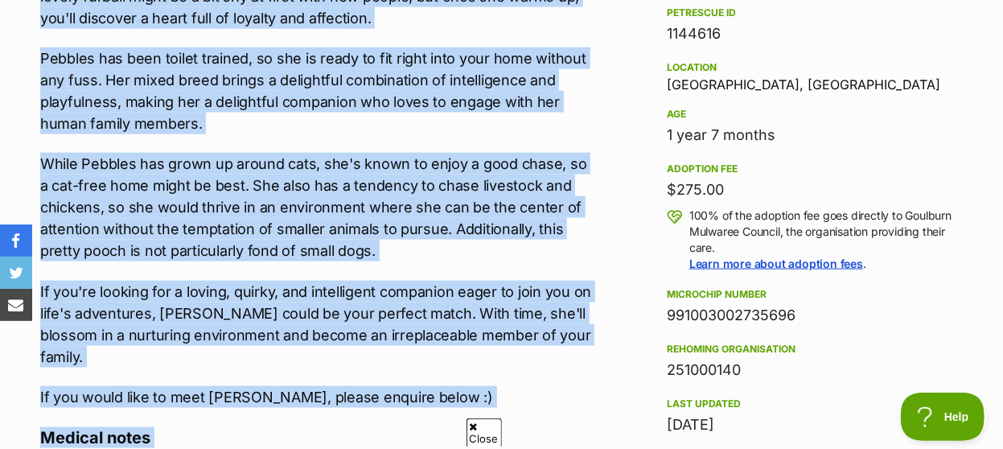
scroll to position [1066, 0]
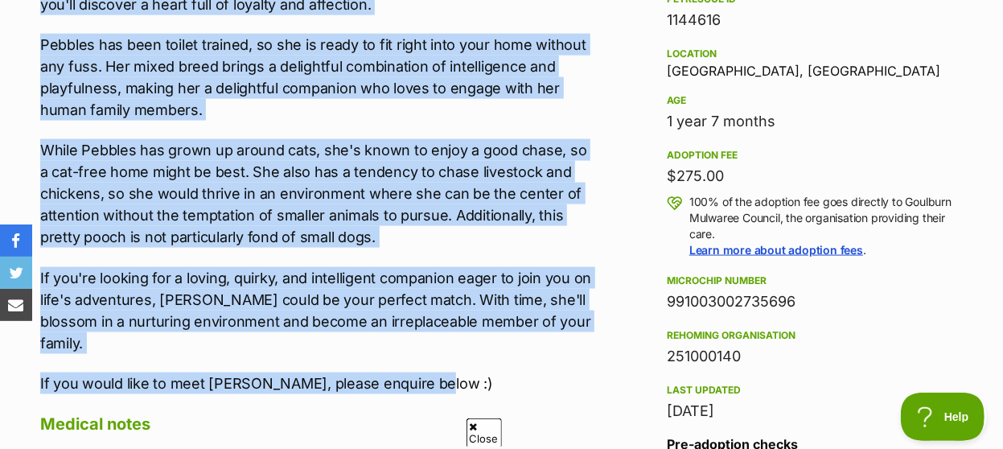
drag, startPoint x: 40, startPoint y: 15, endPoint x: 445, endPoint y: 335, distance: 515.3
copy div "About Pebbles Introducing Pebbles, a charming [DEMOGRAPHIC_DATA] Old English Sh…"
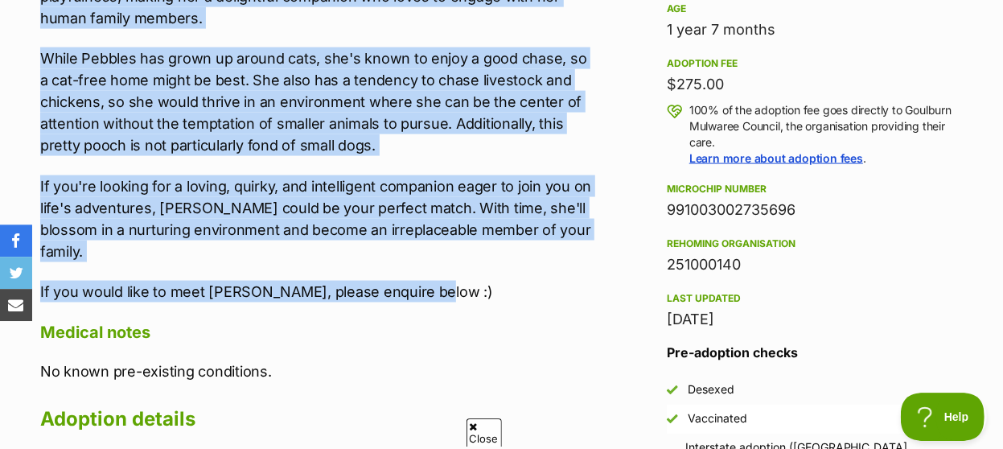
scroll to position [1149, 0]
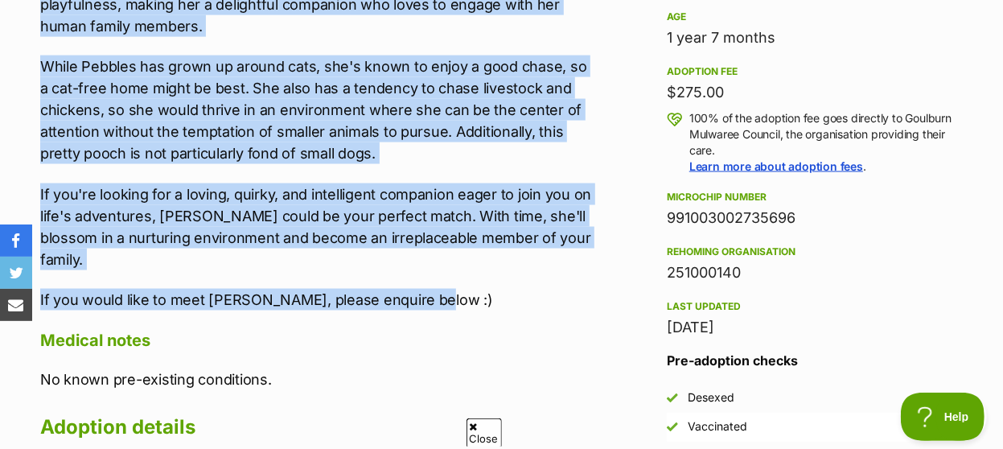
click at [480, 289] on p "If you would like to meet [PERSON_NAME], please enquire below :)" at bounding box center [318, 300] width 556 height 22
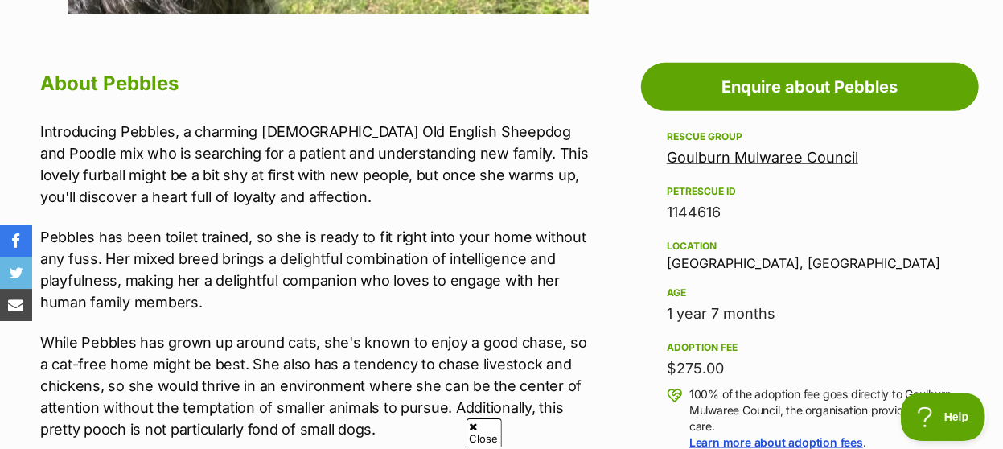
scroll to position [920, 0]
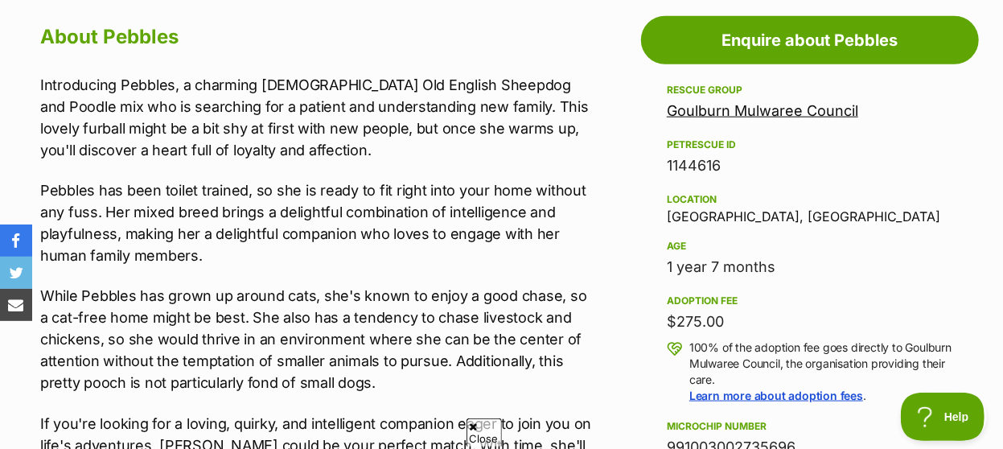
drag, startPoint x: 778, startPoint y: 252, endPoint x: 670, endPoint y: 255, distance: 108.6
click at [670, 256] on div "1 year 7 months" at bounding box center [810, 267] width 286 height 23
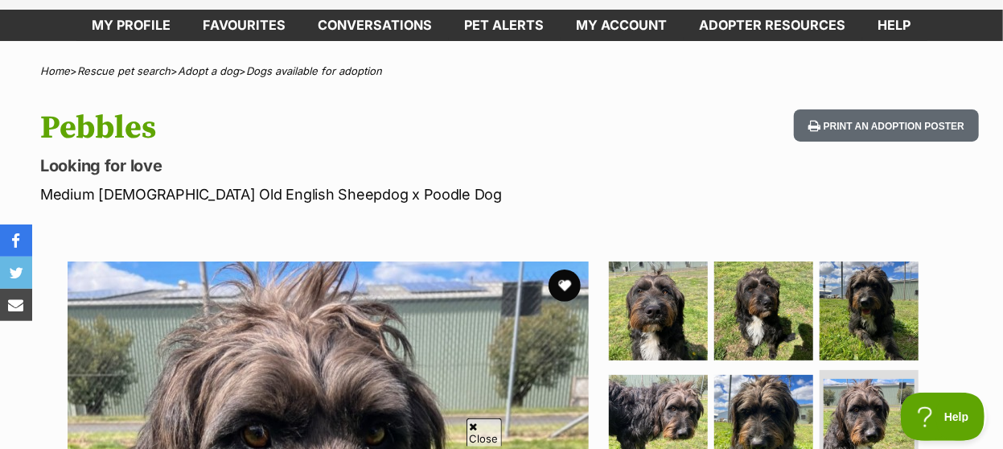
scroll to position [84, 0]
